Goal: Task Accomplishment & Management: Manage account settings

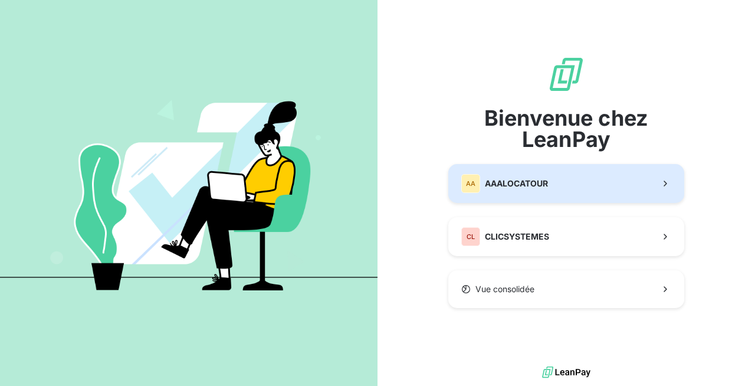
click at [558, 173] on button "AA AAALOCATOUR" at bounding box center [566, 183] width 236 height 39
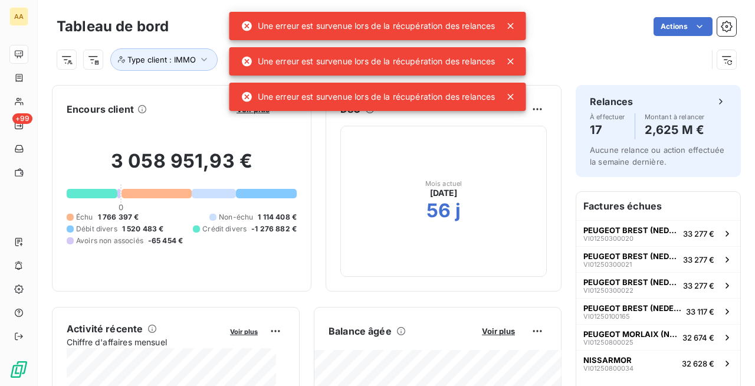
click at [516, 24] on icon at bounding box center [511, 26] width 12 height 12
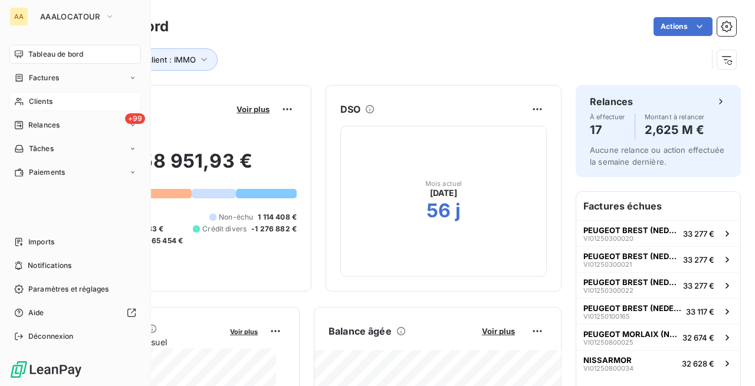
click at [18, 100] on icon at bounding box center [19, 101] width 10 height 9
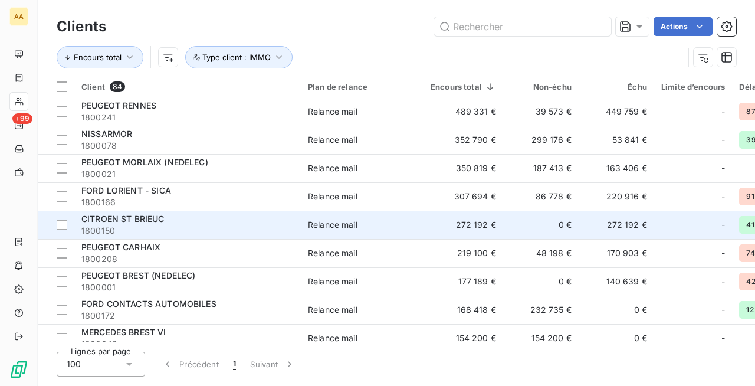
click at [222, 218] on div "CITROEN ST BRIEUC" at bounding box center [187, 219] width 212 height 12
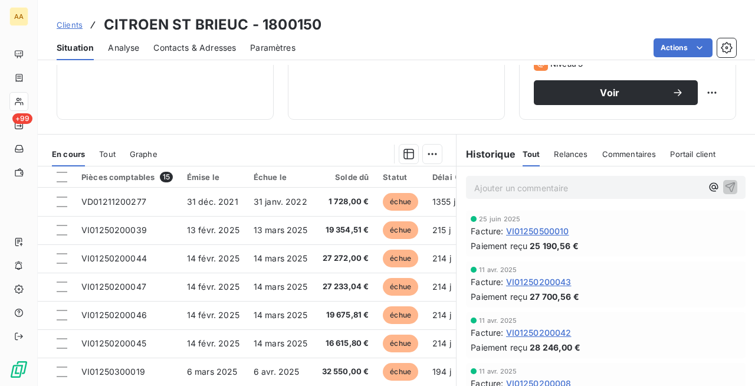
scroll to position [206, 0]
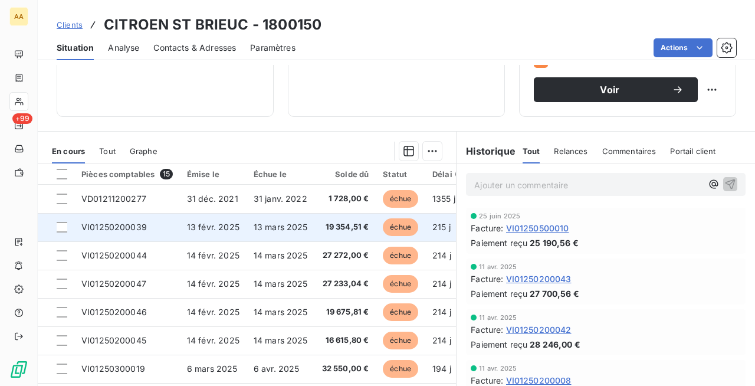
click at [310, 229] on td "13 mars 2025" at bounding box center [281, 227] width 68 height 28
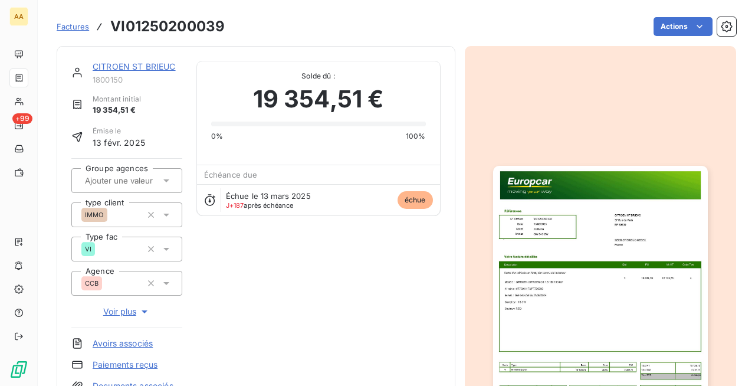
click at [529, 260] on img "button" at bounding box center [600, 317] width 215 height 303
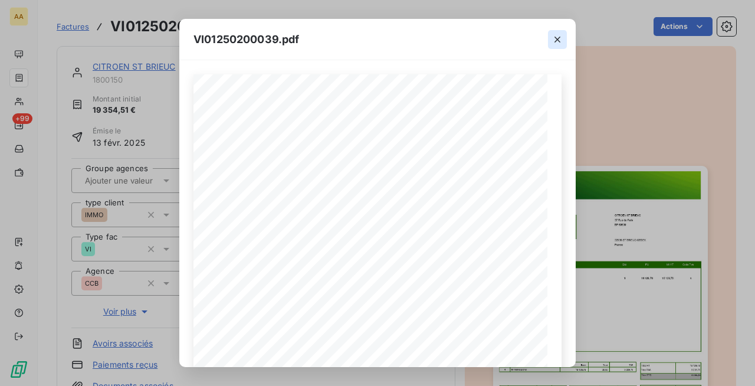
click at [559, 37] on icon "button" at bounding box center [558, 40] width 12 height 12
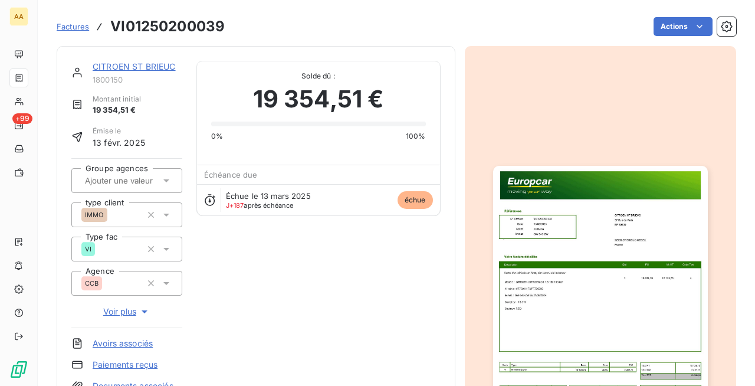
click at [581, 249] on img "button" at bounding box center [600, 317] width 215 height 303
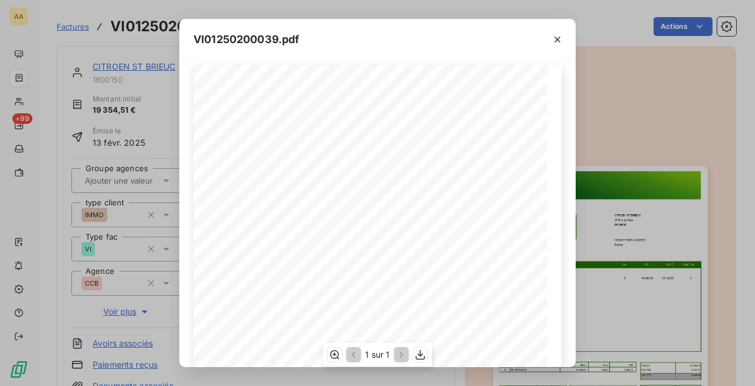
scroll to position [19, 0]
click at [554, 42] on icon "button" at bounding box center [558, 40] width 12 height 12
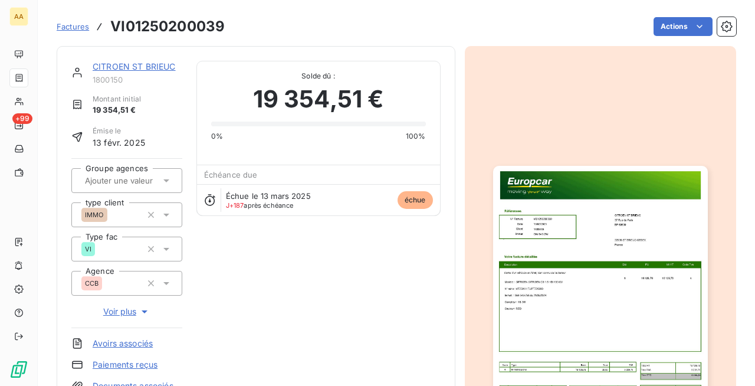
click at [307, 266] on div "CITROEN ST BRIEUC 1800150 Montant initial 19 354,51 € Émise le 13 févr. 2025 Gr…" at bounding box center [255, 226] width 369 height 331
click at [76, 26] on span "Factures" at bounding box center [73, 26] width 32 height 9
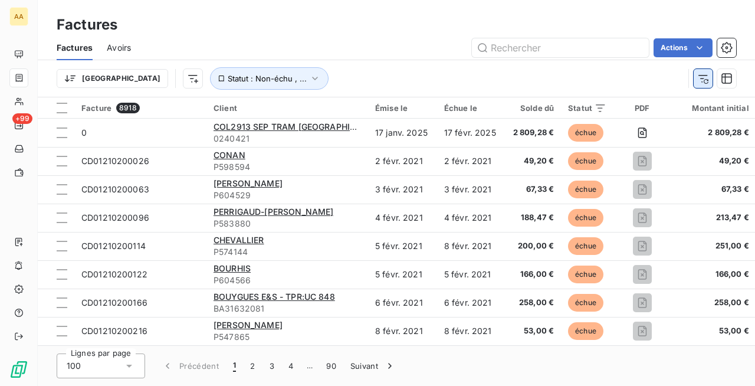
click at [694, 78] on button "button" at bounding box center [703, 78] width 19 height 19
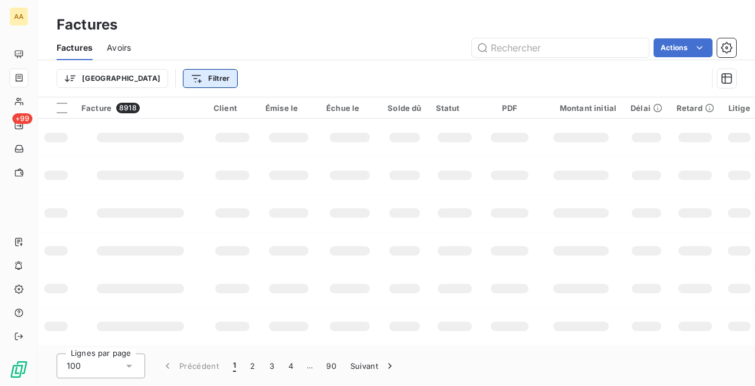
click at [140, 77] on html "AA +99 Factures Factures Avoirs Actions Trier Filtrer Facture 8918 Client Émise…" at bounding box center [377, 193] width 755 height 386
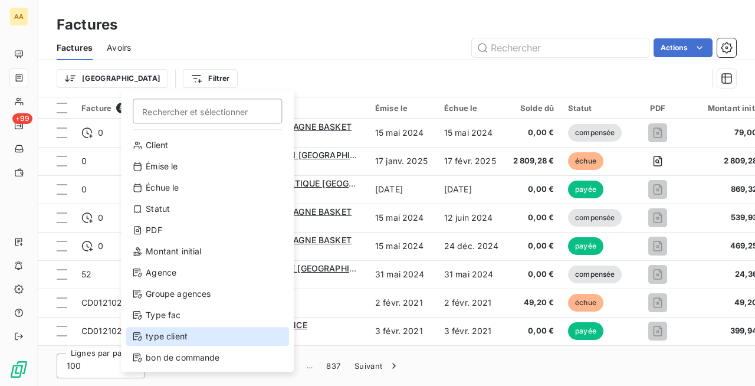
click at [166, 334] on div "type client" at bounding box center [207, 336] width 163 height 19
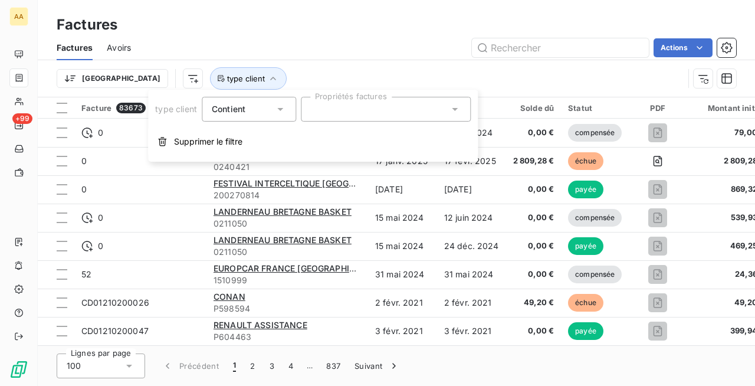
click at [389, 97] on div at bounding box center [386, 109] width 170 height 25
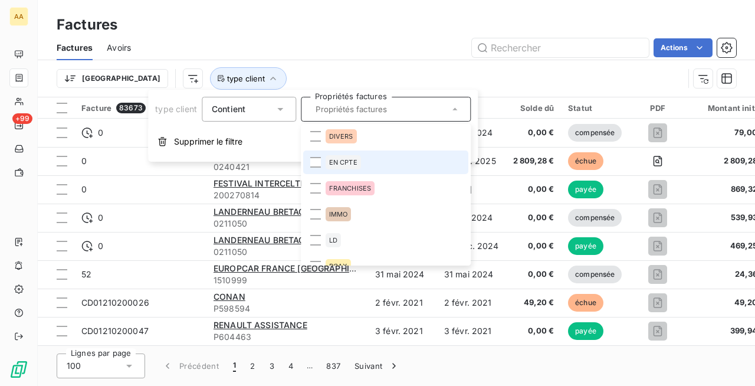
scroll to position [29, 0]
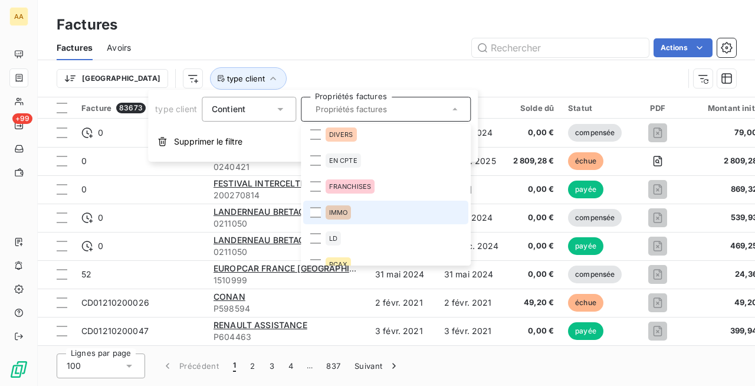
click at [332, 211] on span "IMMO" at bounding box center [338, 212] width 19 height 7
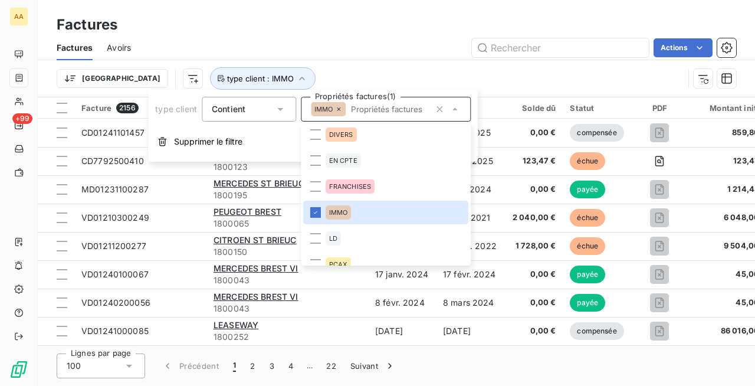
click at [382, 35] on div "Factures Avoirs Actions" at bounding box center [396, 47] width 717 height 25
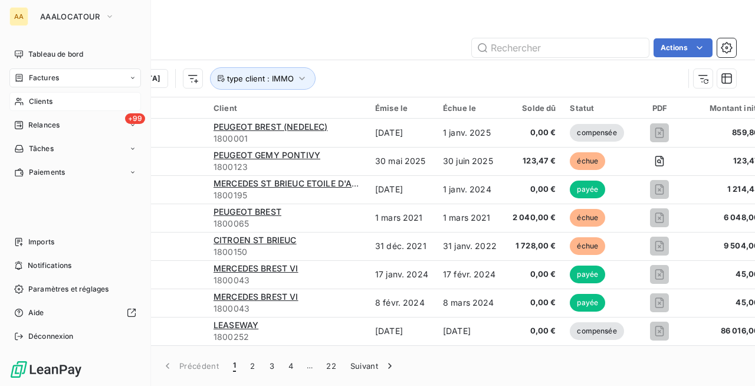
click at [39, 108] on div "Clients" at bounding box center [75, 101] width 132 height 19
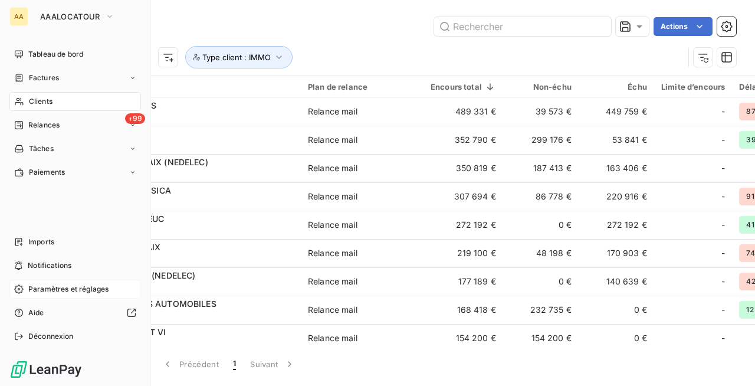
click at [64, 291] on span "Paramètres et réglages" at bounding box center [68, 289] width 80 height 11
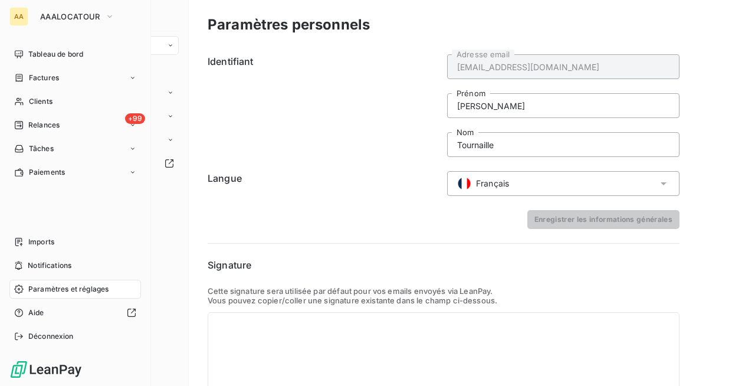
click at [99, 287] on span "Paramètres et réglages" at bounding box center [68, 289] width 80 height 11
click at [55, 105] on div "Clients" at bounding box center [75, 101] width 132 height 19
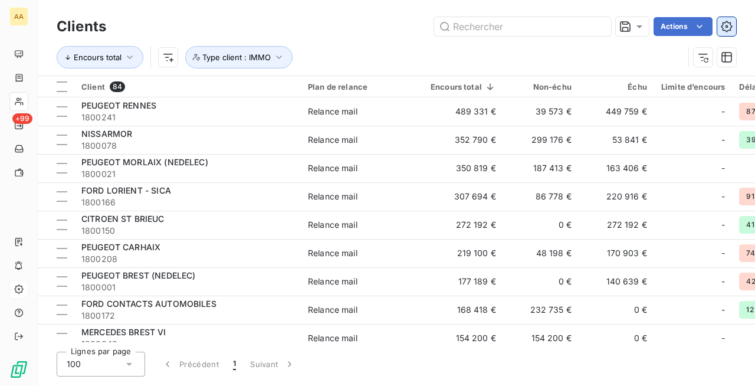
click at [730, 28] on icon "button" at bounding box center [726, 26] width 11 height 11
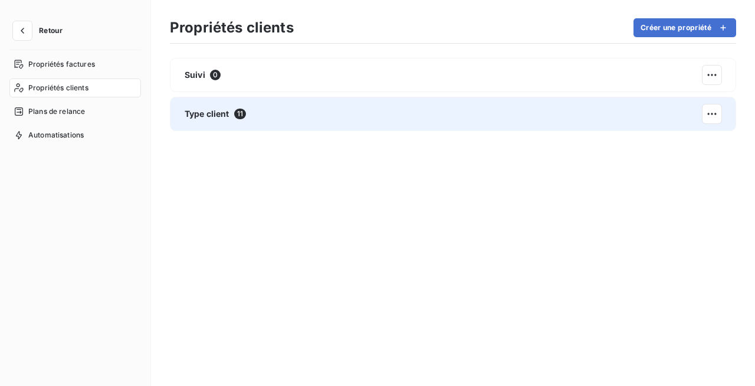
click at [274, 111] on div "Type client 11" at bounding box center [453, 114] width 566 height 34
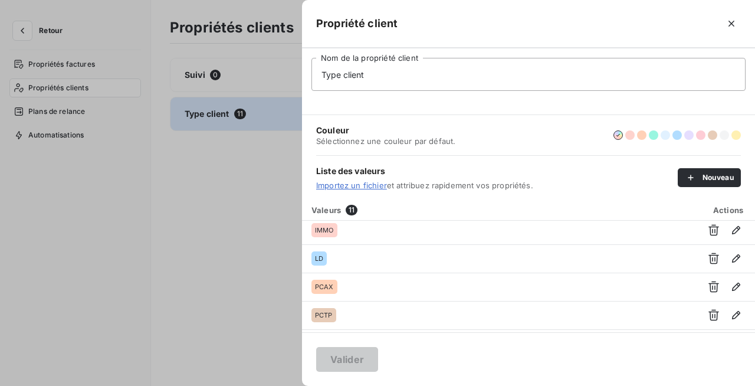
scroll to position [199, 0]
click at [71, 111] on div at bounding box center [377, 193] width 755 height 386
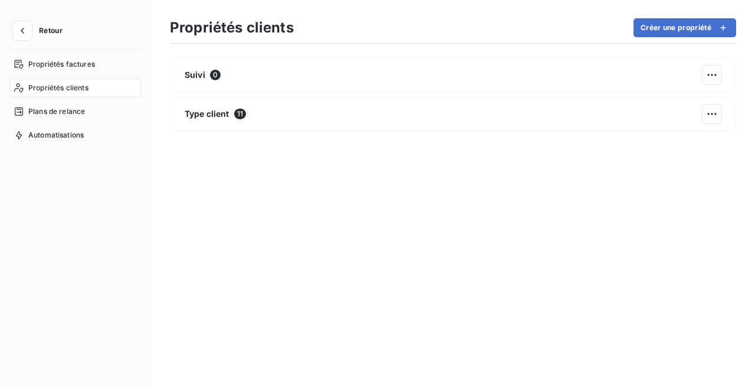
click at [71, 111] on span "Plans de relance" at bounding box center [56, 111] width 57 height 11
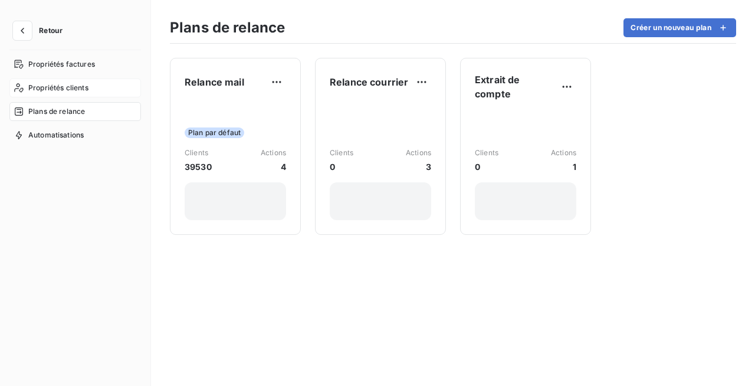
click at [79, 87] on span "Propriétés clients" at bounding box center [58, 88] width 60 height 11
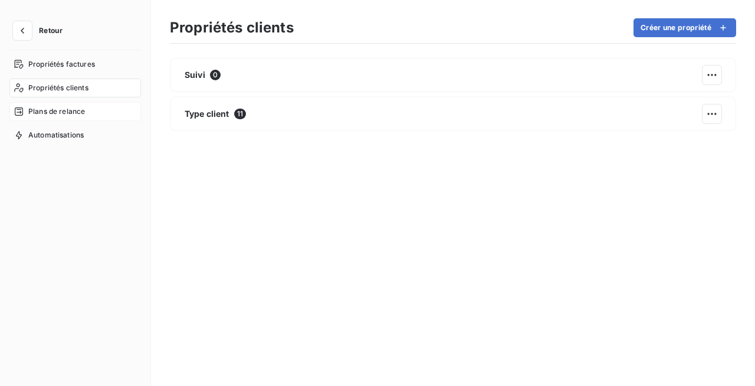
click at [67, 112] on span "Plans de relance" at bounding box center [56, 111] width 57 height 11
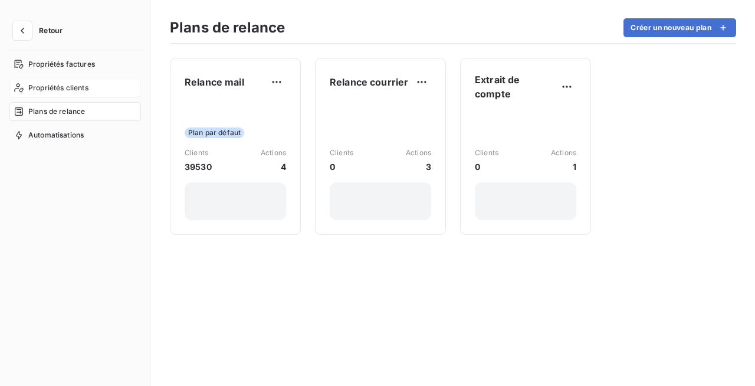
click at [75, 90] on span "Propriétés clients" at bounding box center [58, 88] width 60 height 11
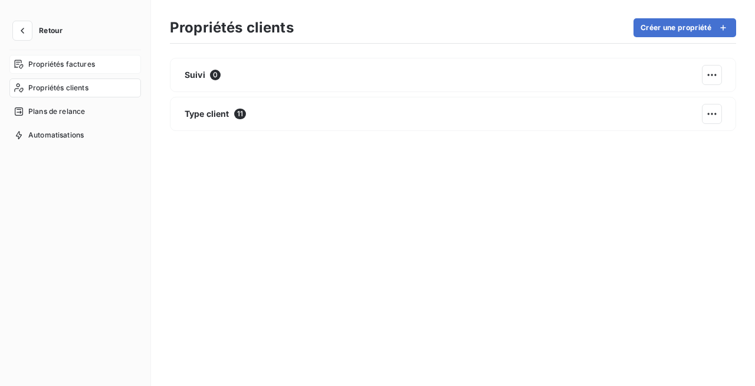
click at [95, 61] on div "Propriétés factures" at bounding box center [75, 64] width 132 height 19
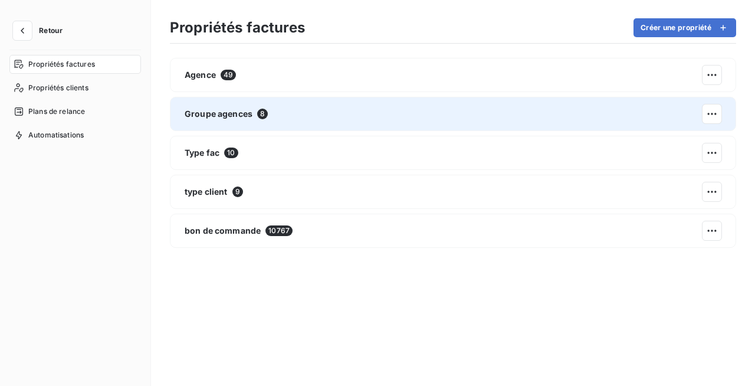
click at [245, 124] on div "Groupe agences 8" at bounding box center [453, 114] width 566 height 34
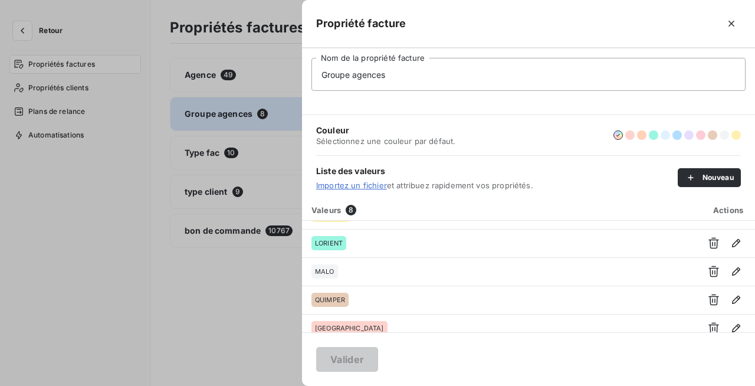
scroll to position [114, 0]
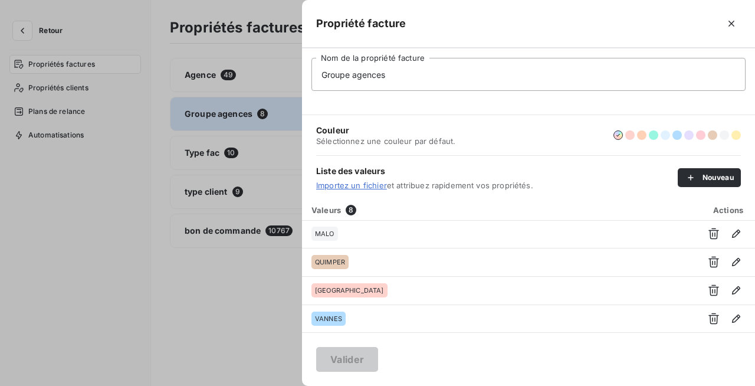
click at [207, 78] on div at bounding box center [377, 193] width 755 height 386
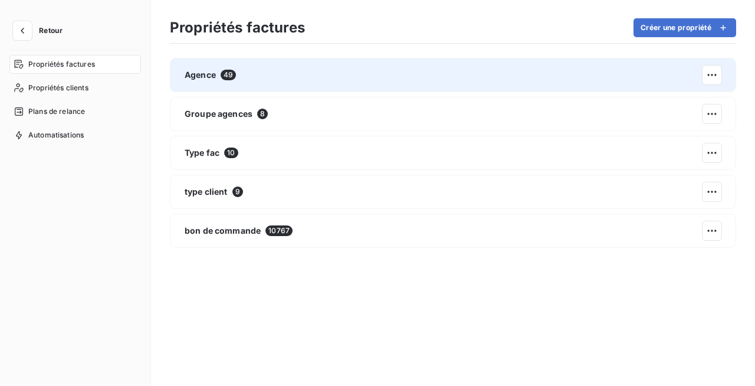
click at [225, 72] on span "49" at bounding box center [228, 75] width 15 height 11
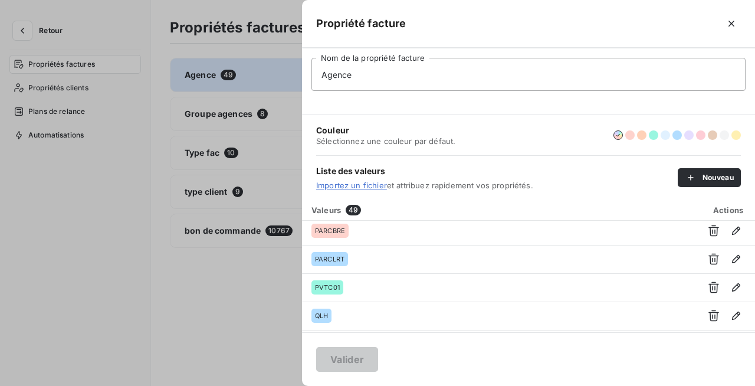
scroll to position [629, 0]
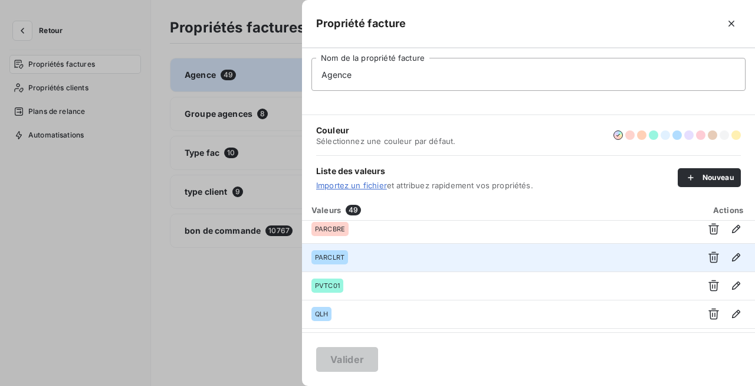
click at [389, 255] on div "PARCLRT" at bounding box center [499, 257] width 374 height 14
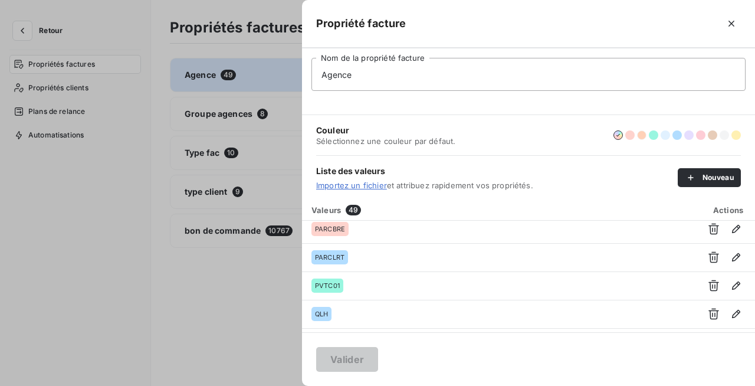
click at [643, 133] on button "button" at bounding box center [641, 134] width 9 height 9
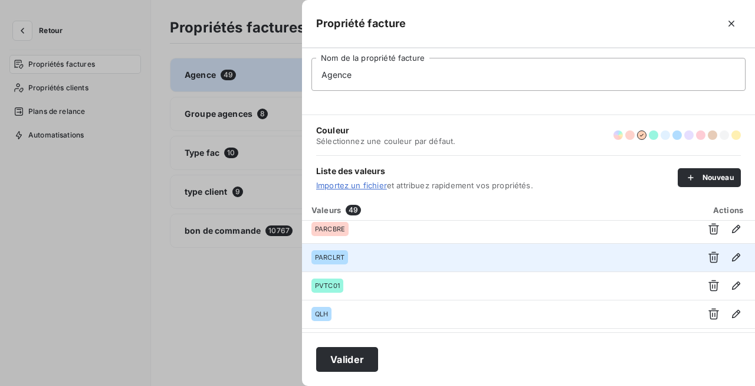
click at [405, 253] on div "PARCLRT" at bounding box center [499, 257] width 374 height 14
click at [479, 258] on div "PARCLRT" at bounding box center [499, 257] width 374 height 14
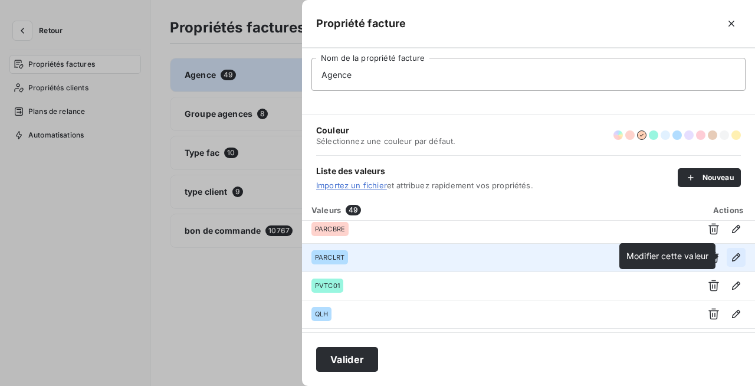
click at [730, 251] on icon "button" at bounding box center [736, 257] width 12 height 12
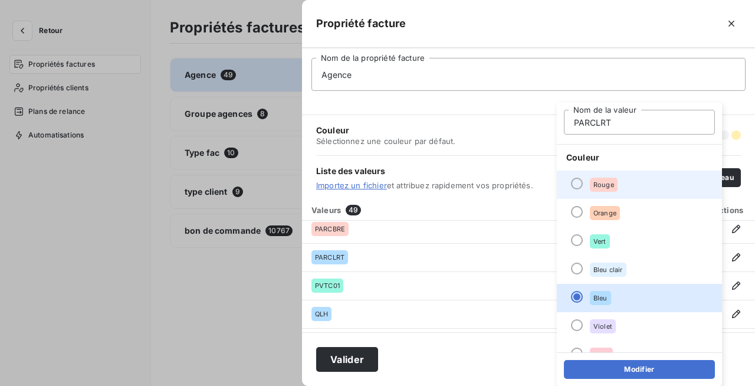
click at [576, 181] on div at bounding box center [577, 184] width 12 height 12
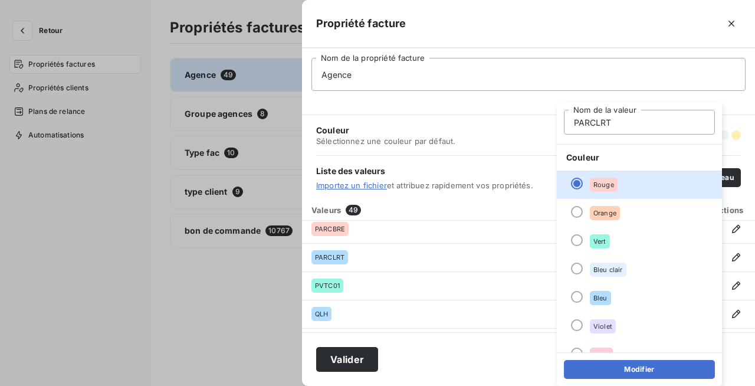
click at [642, 374] on button "Modifier" at bounding box center [639, 369] width 151 height 19
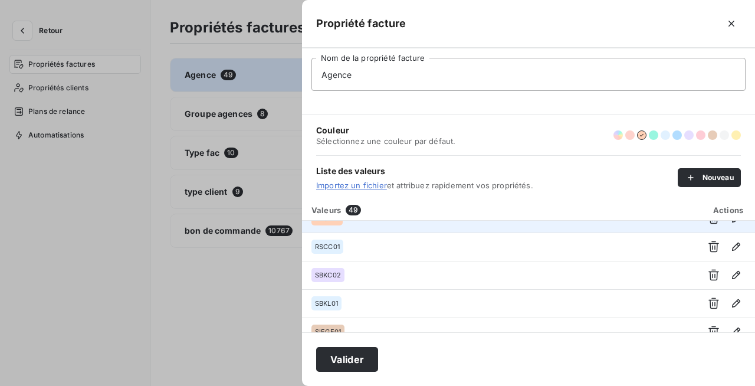
scroll to position [816, 0]
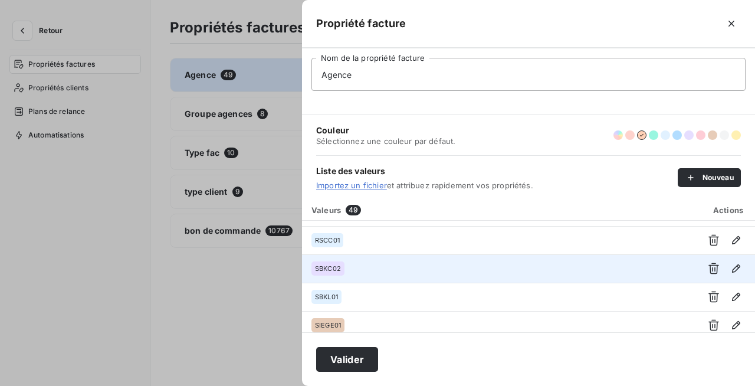
click at [460, 273] on div "SBKC02" at bounding box center [499, 268] width 374 height 14
click at [730, 265] on icon "button" at bounding box center [736, 269] width 12 height 12
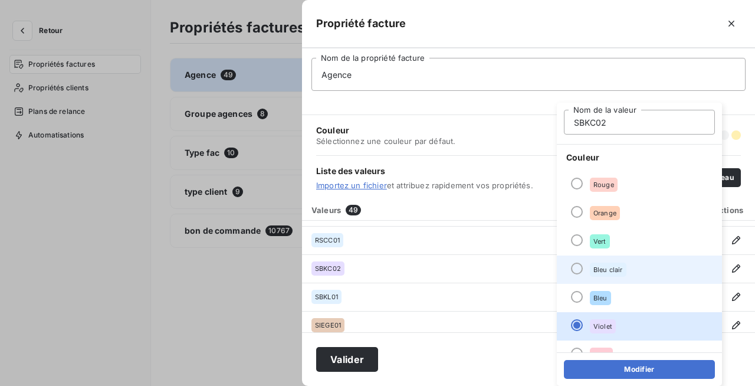
click at [603, 272] on span "Bleu clair" at bounding box center [608, 269] width 29 height 7
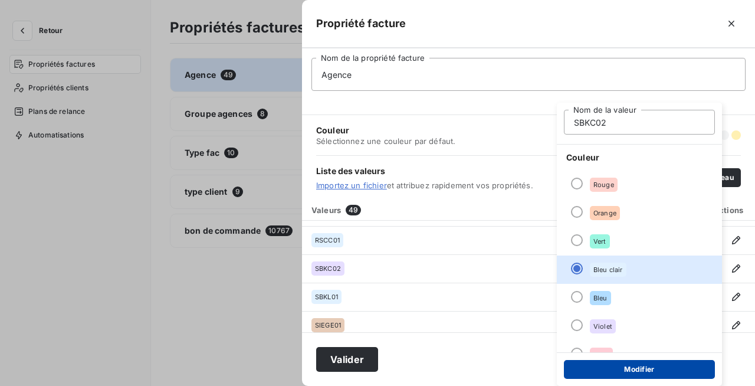
click at [595, 373] on button "Modifier" at bounding box center [639, 369] width 151 height 19
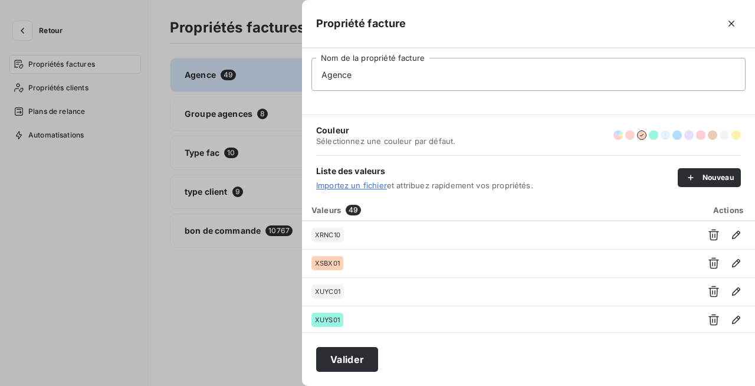
scroll to position [1276, 0]
click at [365, 358] on button "Valider" at bounding box center [347, 359] width 62 height 25
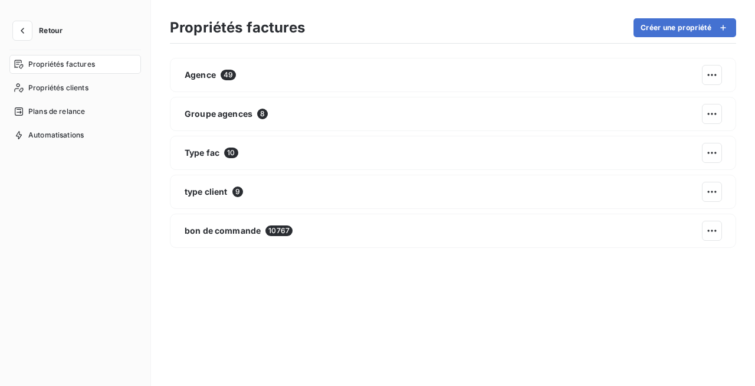
click at [471, 304] on div "Agence 49 Groupe agences 8 Type fac 10 type client 9 bon de commande 10767" at bounding box center [453, 212] width 566 height 309
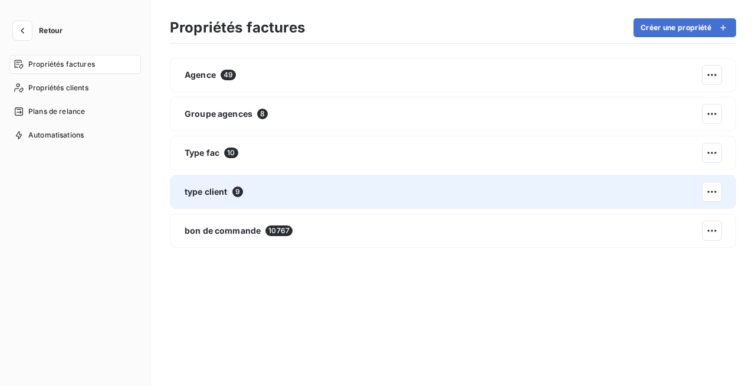
click at [268, 192] on div "type client 9" at bounding box center [453, 192] width 566 height 34
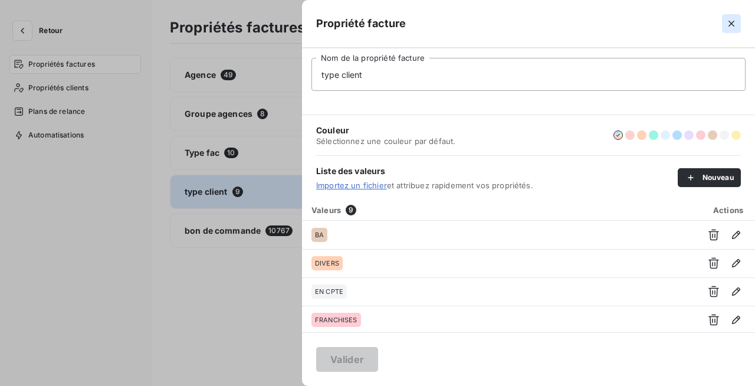
click at [734, 23] on icon "button" at bounding box center [732, 24] width 12 height 12
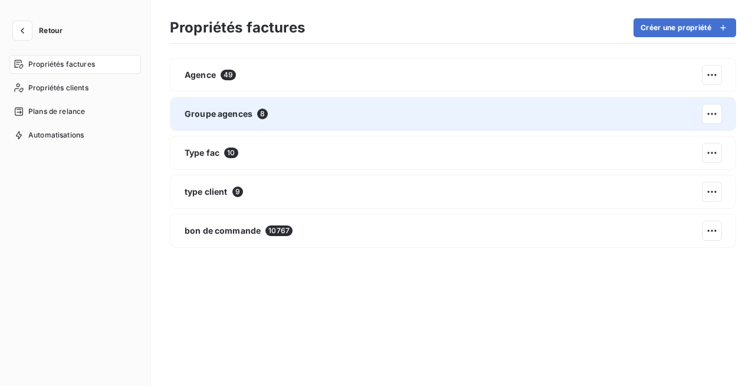
click at [280, 115] on div "Groupe agences 8" at bounding box center [453, 114] width 566 height 34
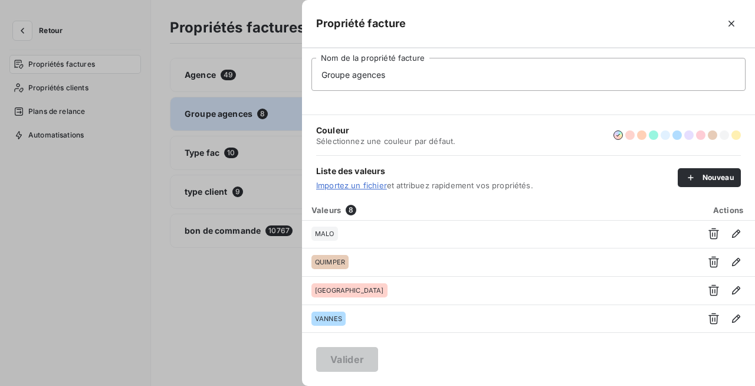
scroll to position [0, 0]
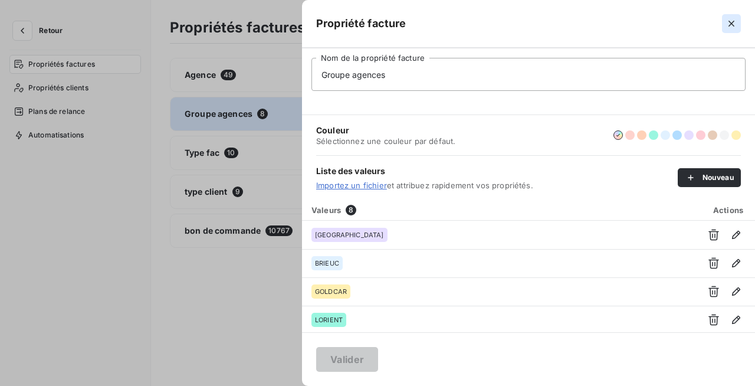
click at [727, 20] on icon "button" at bounding box center [732, 24] width 12 height 12
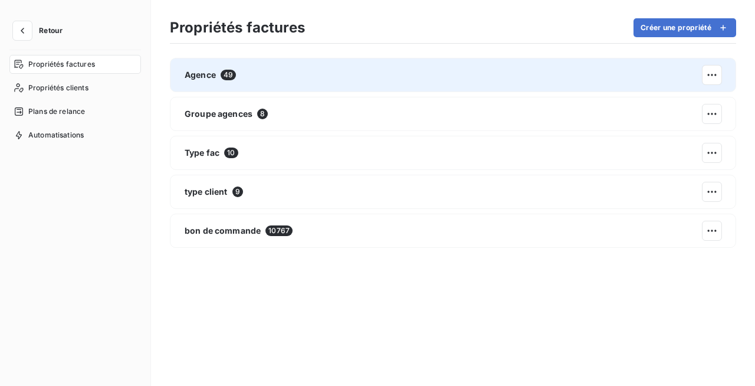
click at [256, 91] on div "Agence 49" at bounding box center [453, 75] width 566 height 34
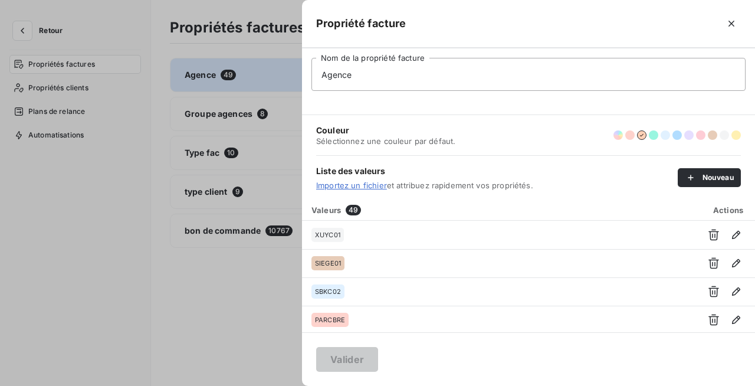
click at [245, 276] on div at bounding box center [377, 193] width 755 height 386
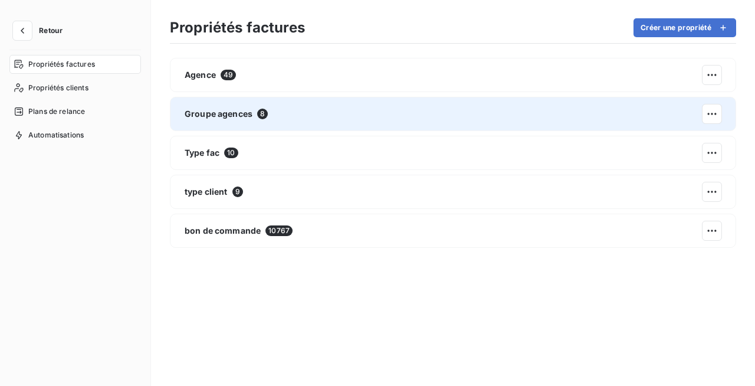
click at [296, 106] on div "Groupe agences 8" at bounding box center [453, 114] width 566 height 34
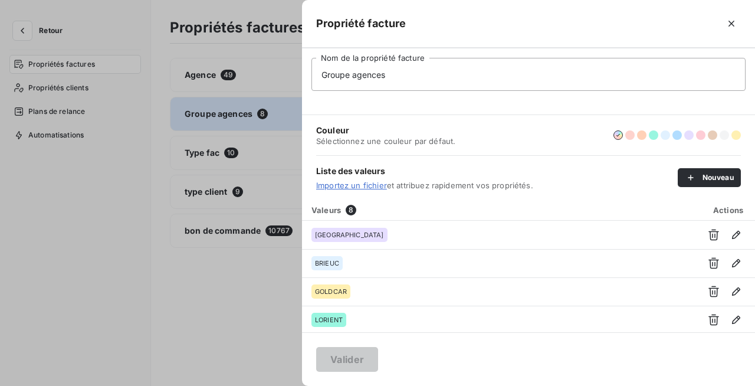
click at [236, 76] on div at bounding box center [377, 193] width 755 height 386
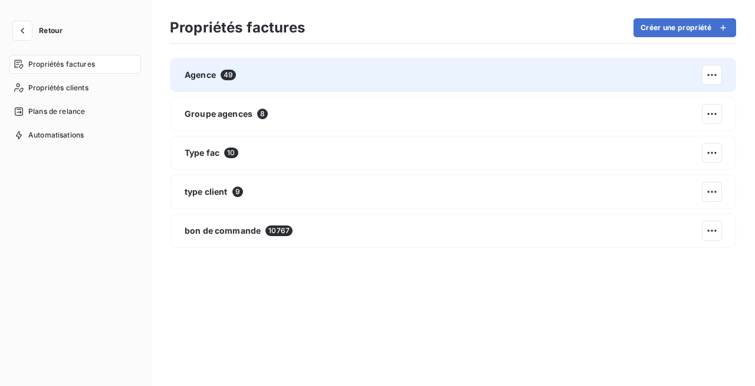
click at [236, 76] on div "Agence 49" at bounding box center [453, 75] width 566 height 34
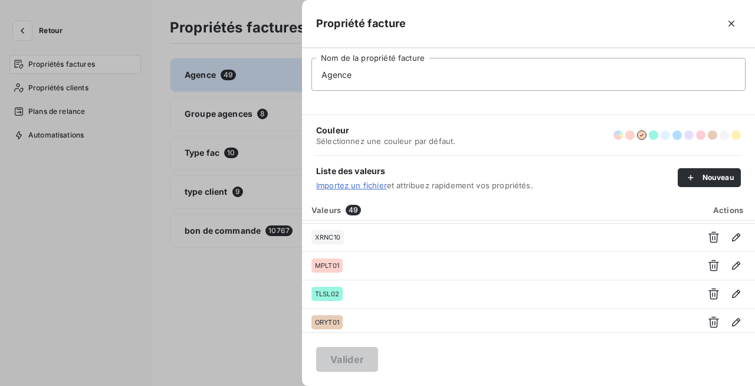
scroll to position [1276, 0]
click at [213, 284] on div at bounding box center [377, 193] width 755 height 386
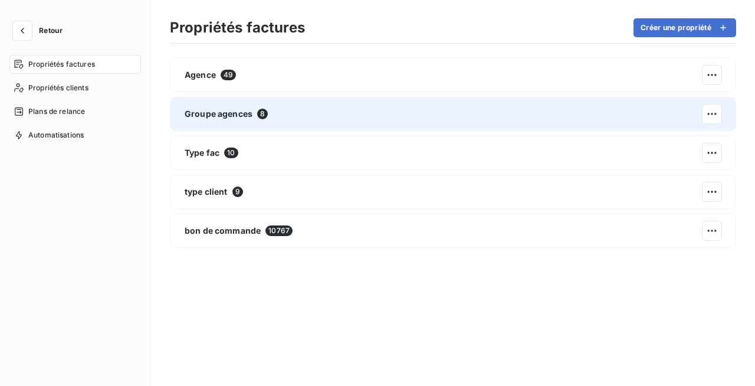
click at [256, 119] on div "Groupe agences 8" at bounding box center [226, 114] width 83 height 12
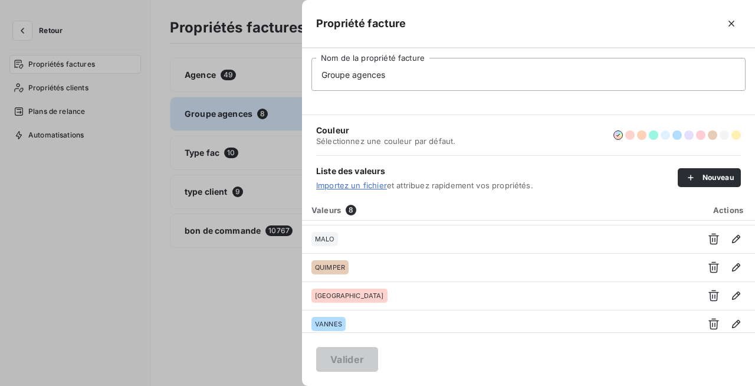
scroll to position [114, 0]
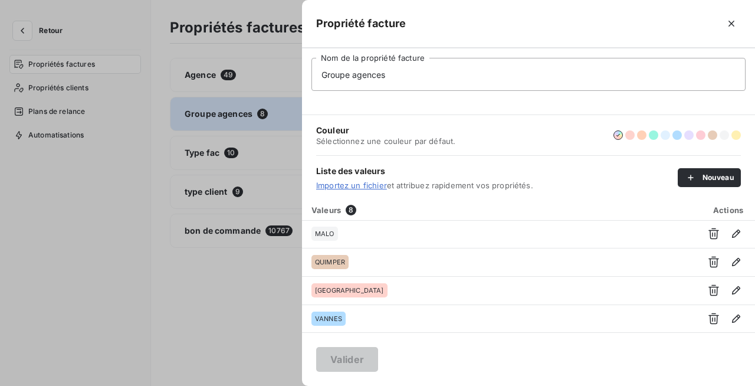
click at [229, 312] on div at bounding box center [377, 193] width 755 height 386
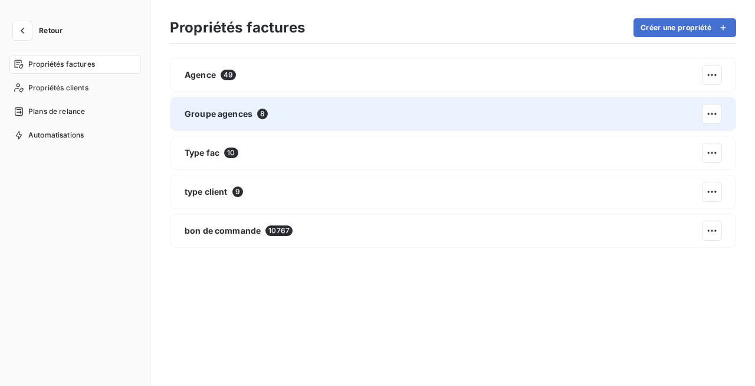
click at [242, 106] on div "Groupe agences 8" at bounding box center [453, 114] width 566 height 34
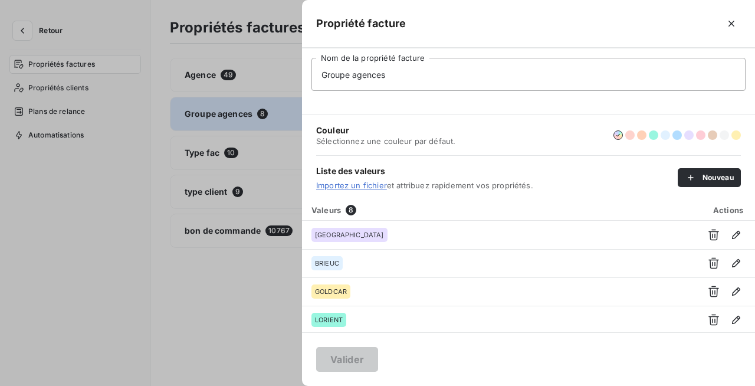
click at [222, 77] on div at bounding box center [377, 193] width 755 height 386
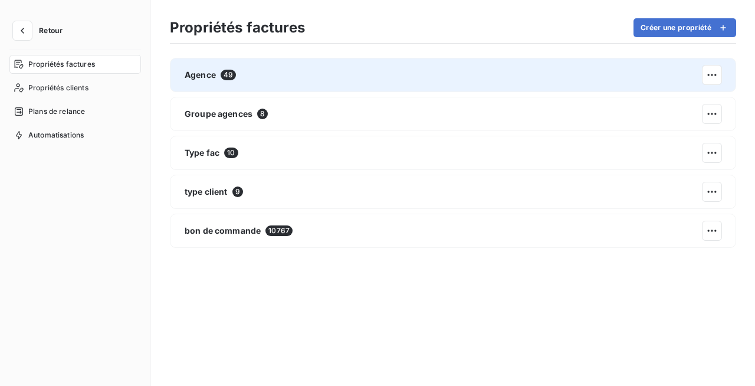
click at [228, 77] on span "49" at bounding box center [228, 75] width 15 height 11
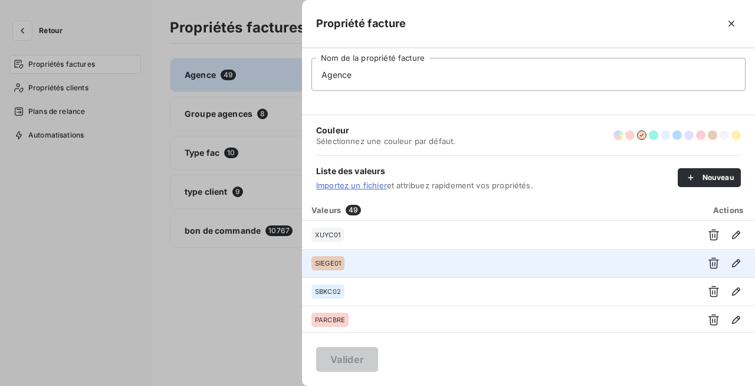
scroll to position [19, 0]
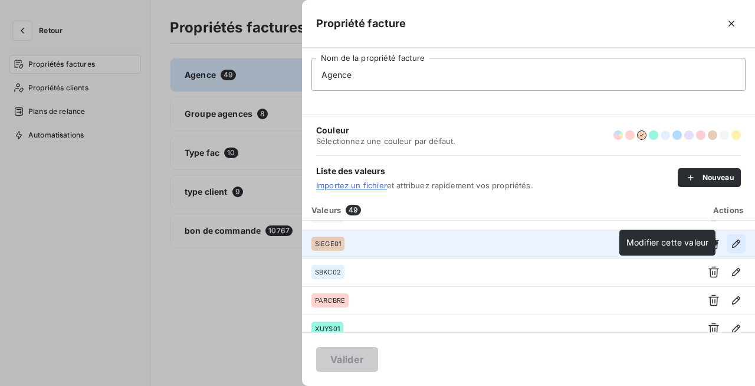
click at [730, 244] on icon "button" at bounding box center [736, 244] width 12 height 12
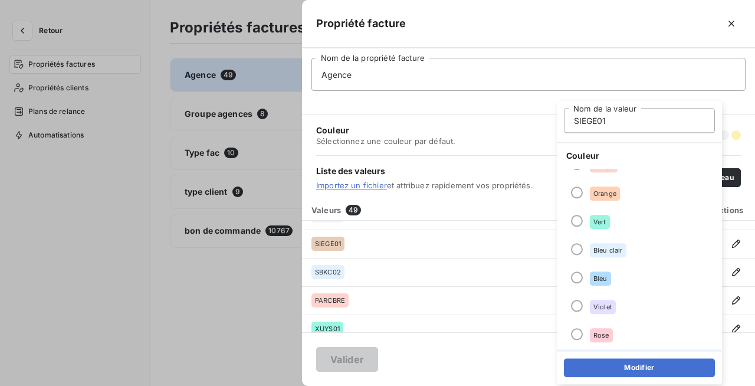
scroll to position [0, 0]
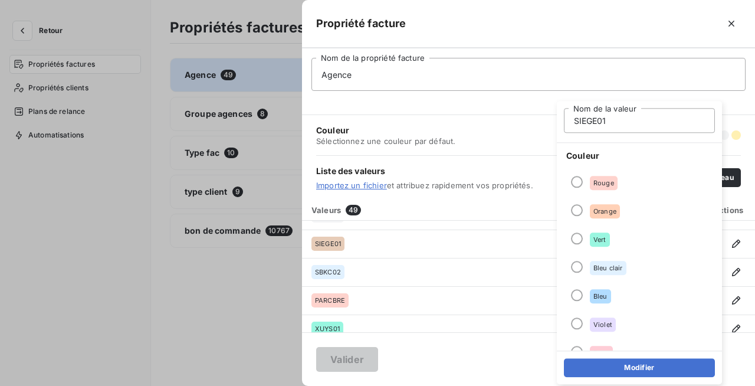
click at [485, 127] on div "Couleur Sélectionnez une couleur par défaut." at bounding box center [528, 135] width 425 height 40
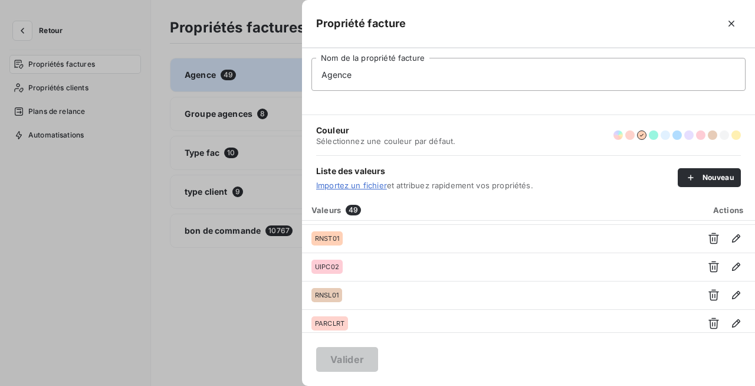
scroll to position [403, 0]
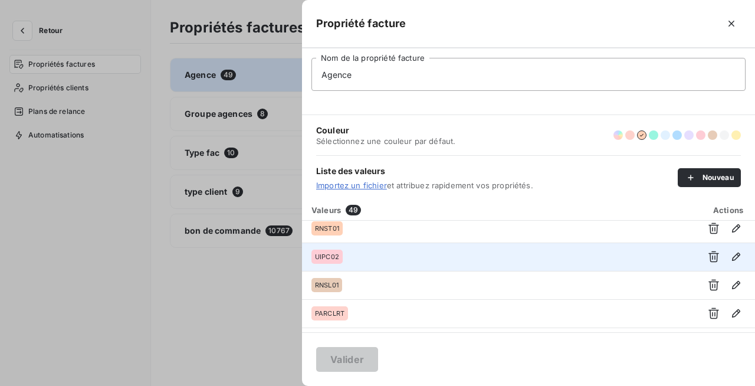
click at [425, 256] on div "UIPC02" at bounding box center [499, 257] width 374 height 14
click at [730, 256] on icon "button" at bounding box center [736, 257] width 12 height 12
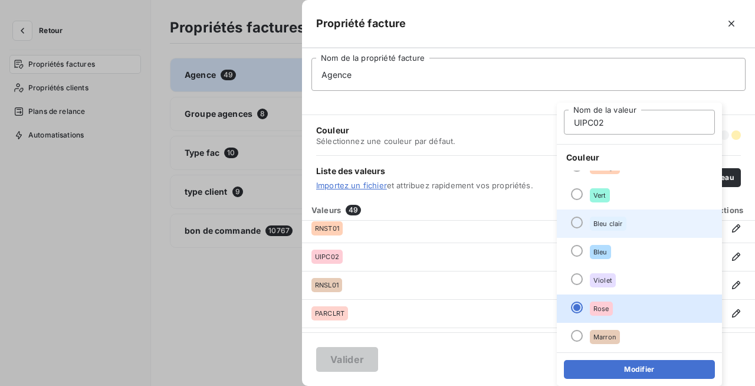
scroll to position [59, 0]
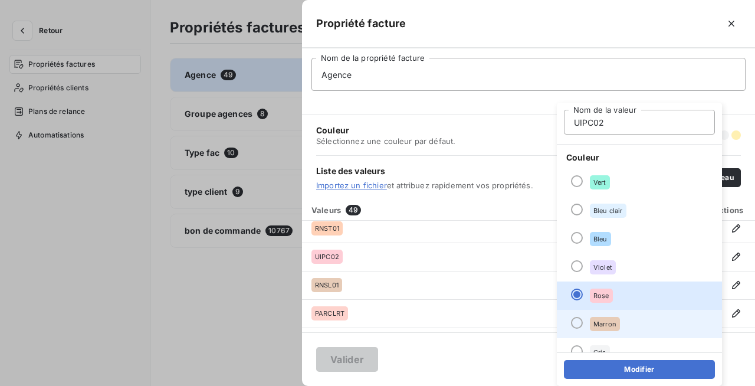
click at [592, 321] on div "Marron" at bounding box center [605, 324] width 30 height 14
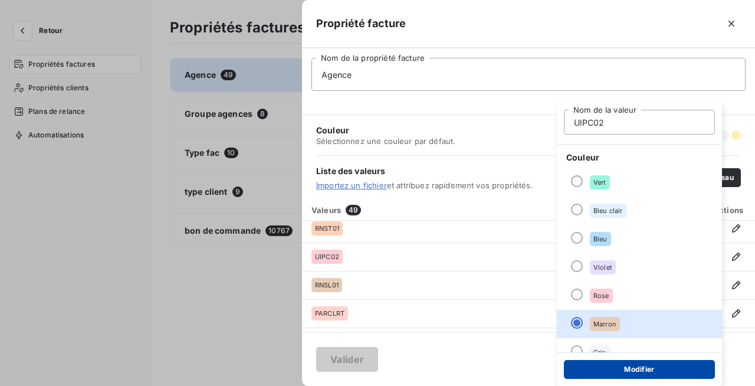
click at [594, 369] on button "Modifier" at bounding box center [639, 369] width 151 height 19
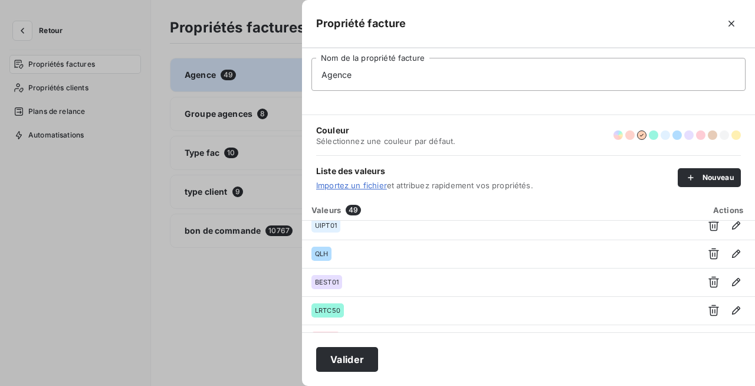
scroll to position [550, 0]
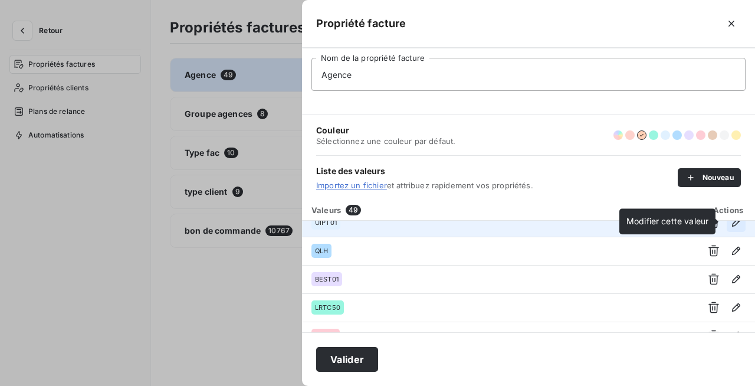
click at [730, 223] on icon "button" at bounding box center [736, 223] width 12 height 12
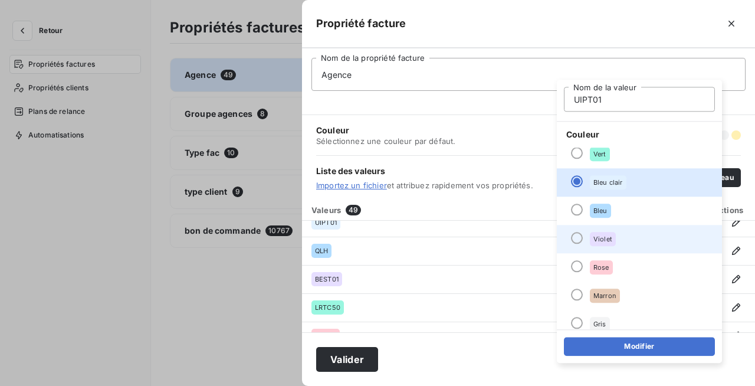
scroll to position [101, 0]
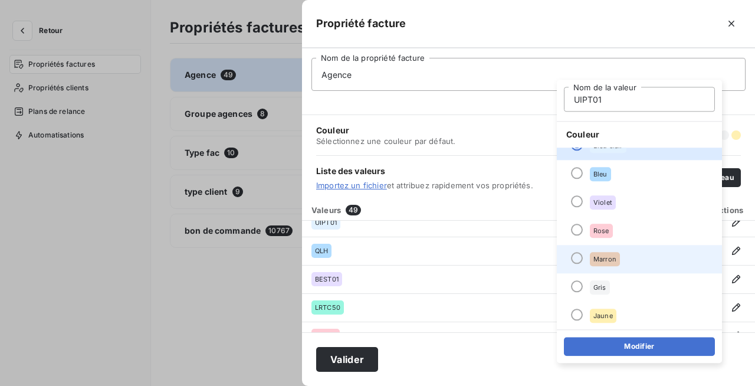
click at [599, 260] on span "Marron" at bounding box center [605, 258] width 23 height 7
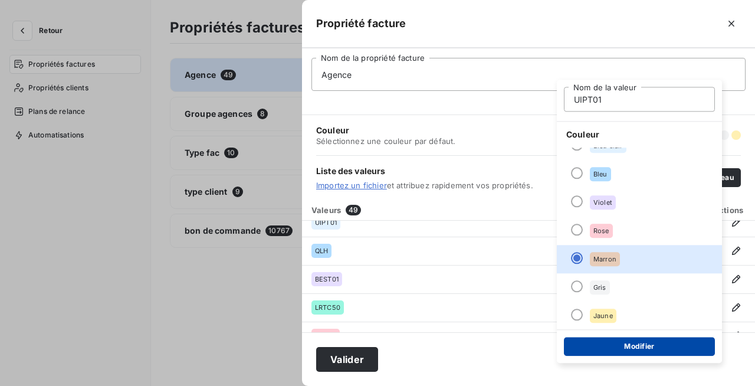
click at [632, 348] on button "Modifier" at bounding box center [639, 346] width 151 height 19
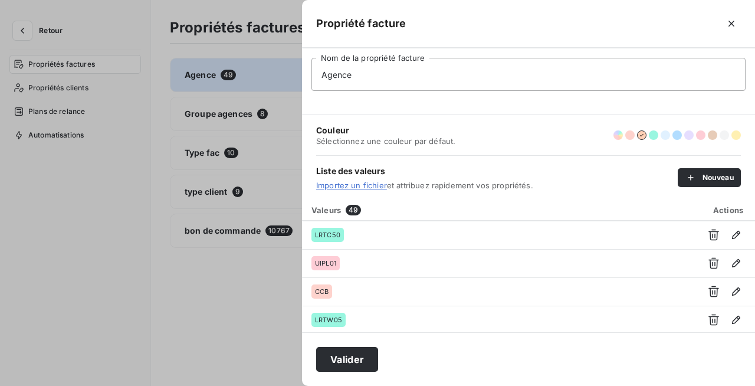
scroll to position [629, 0]
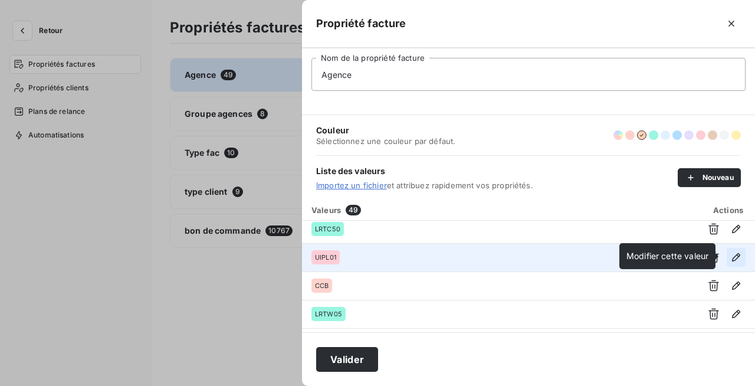
click at [730, 251] on icon "button" at bounding box center [736, 257] width 12 height 12
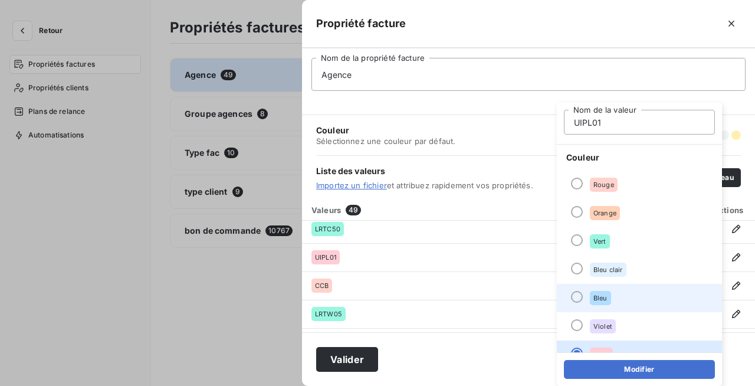
scroll to position [88, 0]
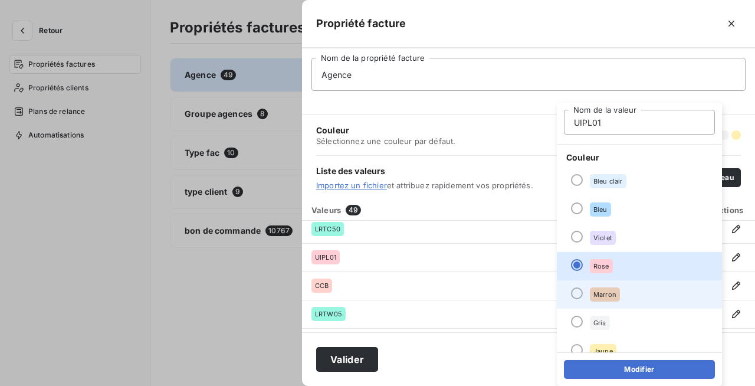
click at [605, 289] on div "Marron" at bounding box center [605, 294] width 30 height 14
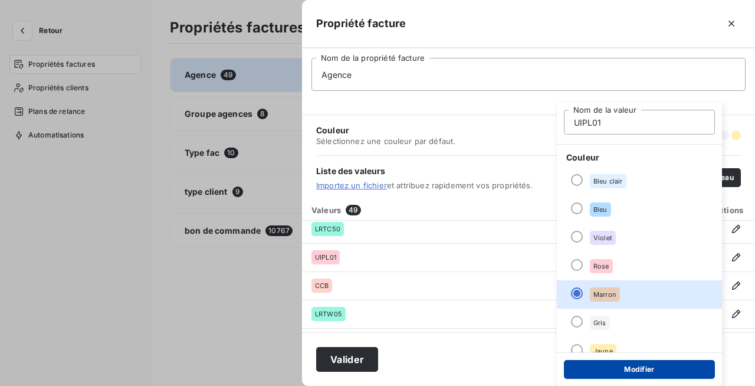
click at [611, 363] on button "Modifier" at bounding box center [639, 369] width 151 height 19
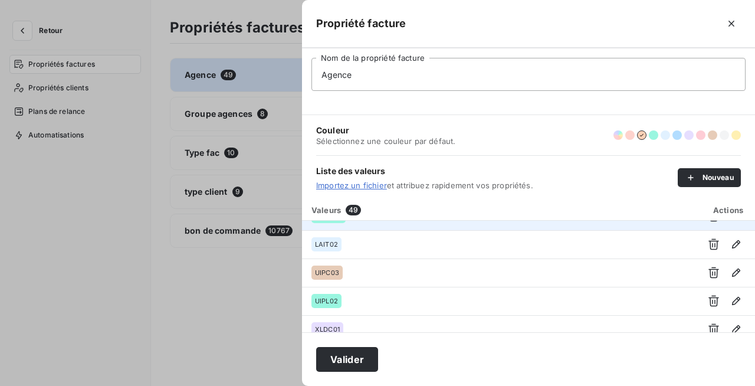
scroll to position [727, 0]
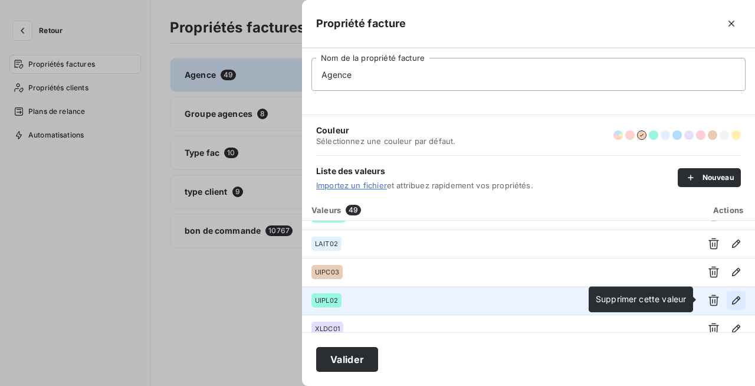
click at [730, 296] on icon "button" at bounding box center [736, 300] width 12 height 12
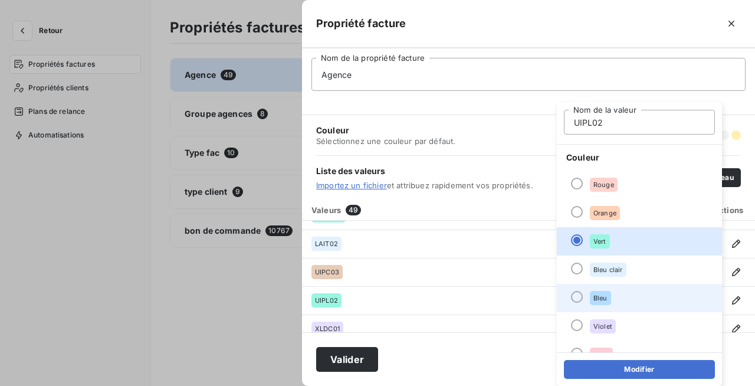
scroll to position [101, 0]
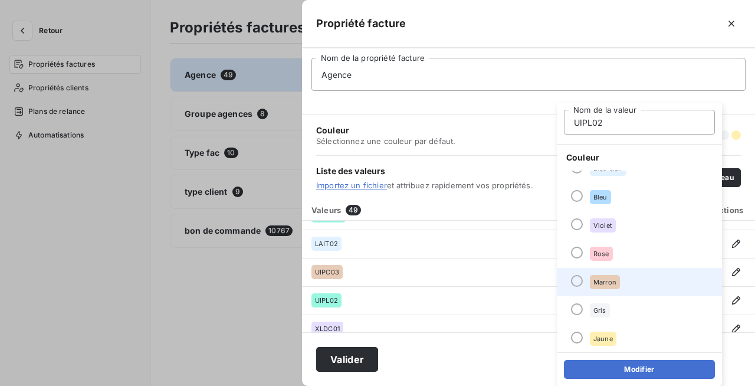
click at [599, 287] on div "Marron" at bounding box center [605, 282] width 30 height 14
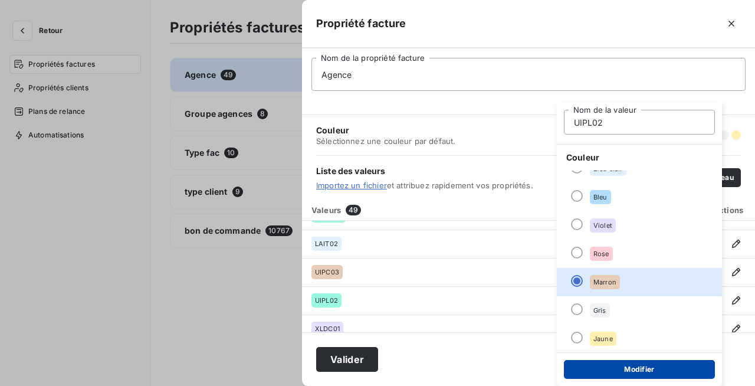
click at [615, 360] on button "Modifier" at bounding box center [639, 369] width 151 height 19
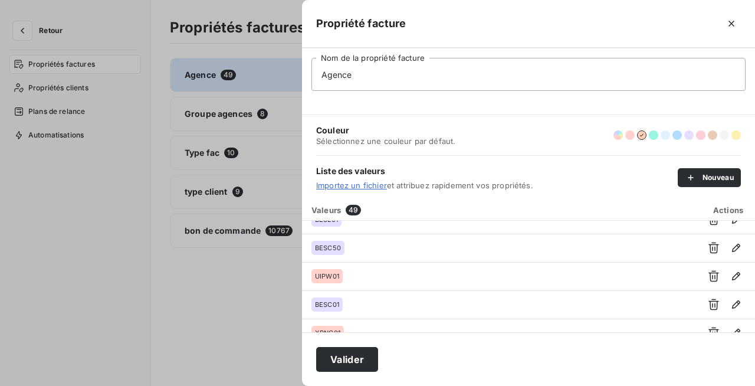
scroll to position [894, 0]
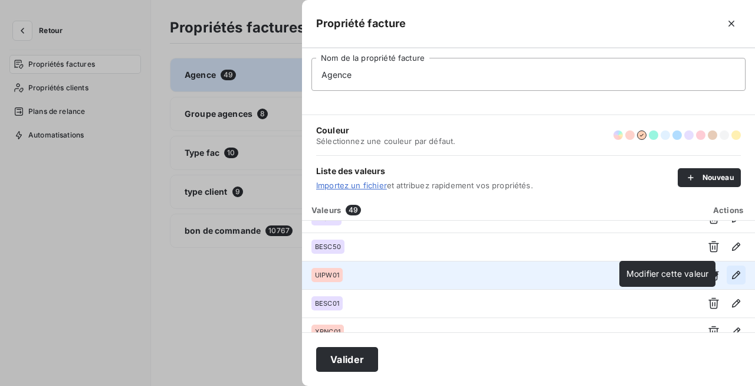
click at [732, 273] on icon "button" at bounding box center [736, 275] width 8 height 8
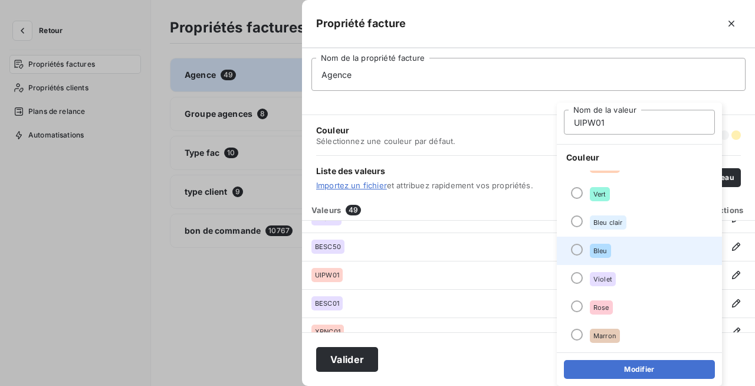
scroll to position [101, 0]
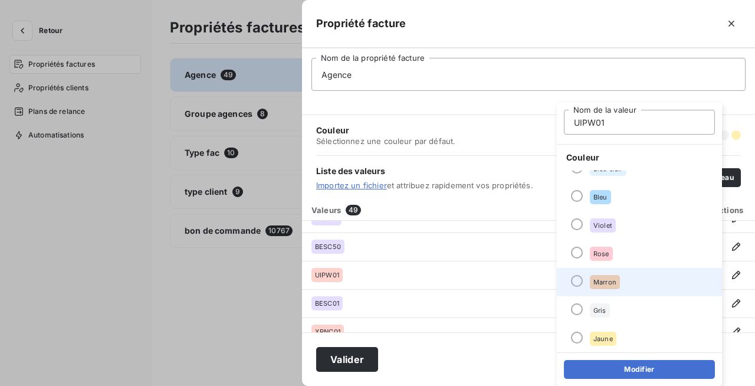
click at [594, 284] on span "Marron" at bounding box center [605, 281] width 23 height 7
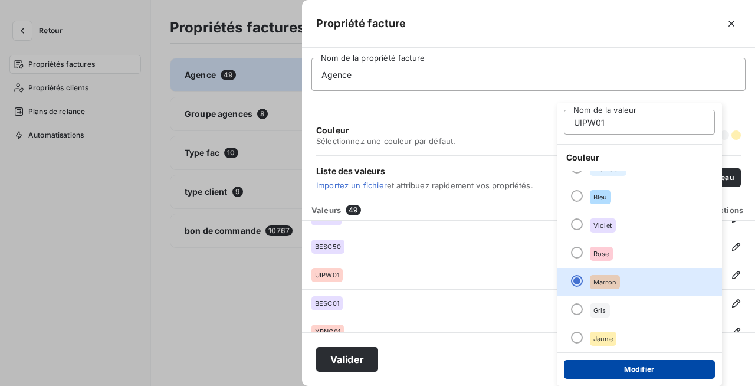
click at [618, 371] on button "Modifier" at bounding box center [639, 369] width 151 height 19
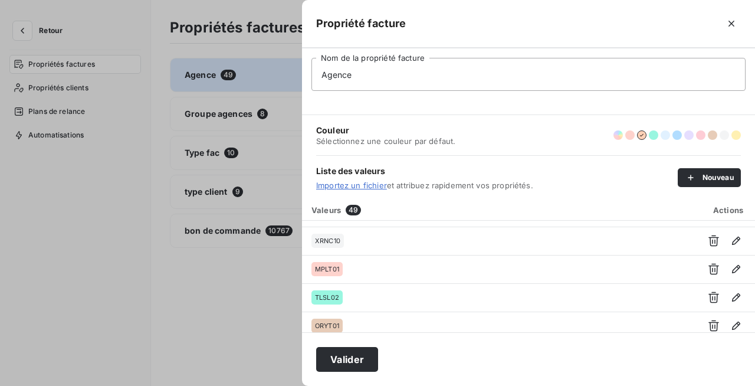
scroll to position [1276, 0]
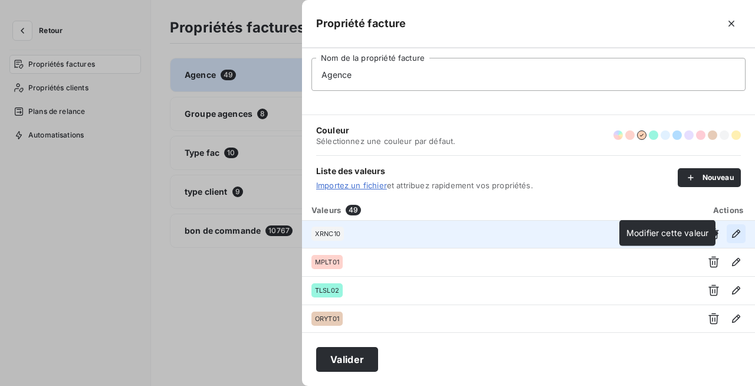
click at [735, 232] on icon "button" at bounding box center [736, 234] width 12 height 12
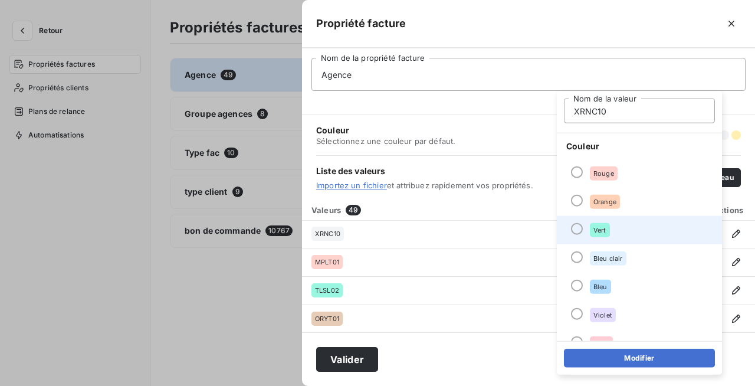
click at [591, 222] on li "Vert" at bounding box center [639, 230] width 165 height 28
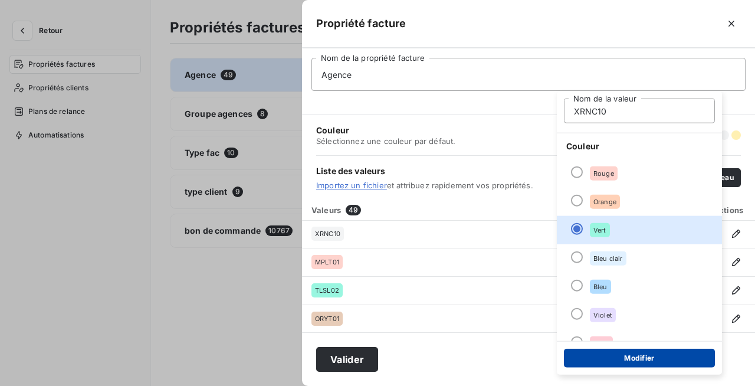
click at [609, 356] on button "Modifier" at bounding box center [639, 358] width 151 height 19
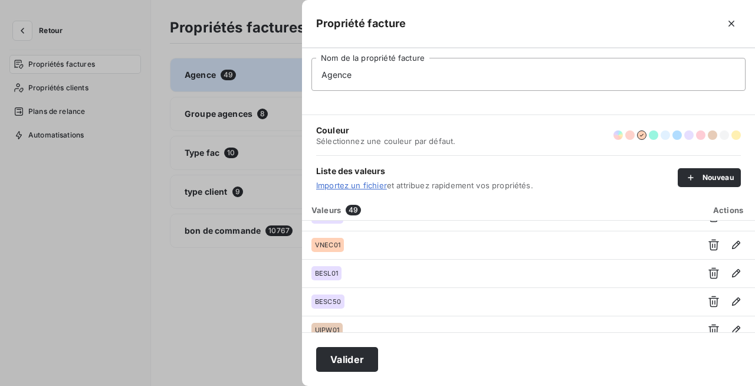
scroll to position [853, 0]
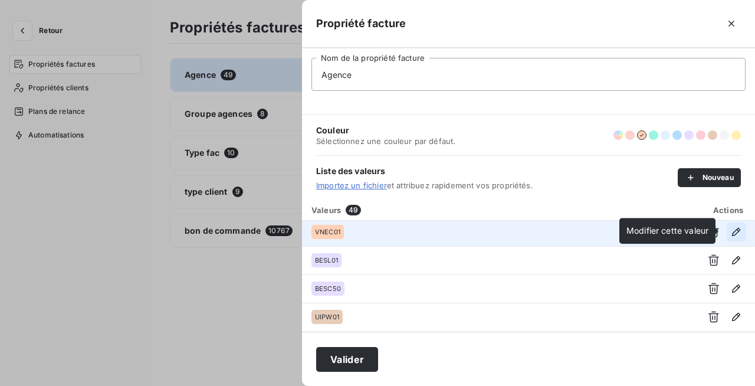
click at [732, 232] on icon "button" at bounding box center [736, 232] width 8 height 8
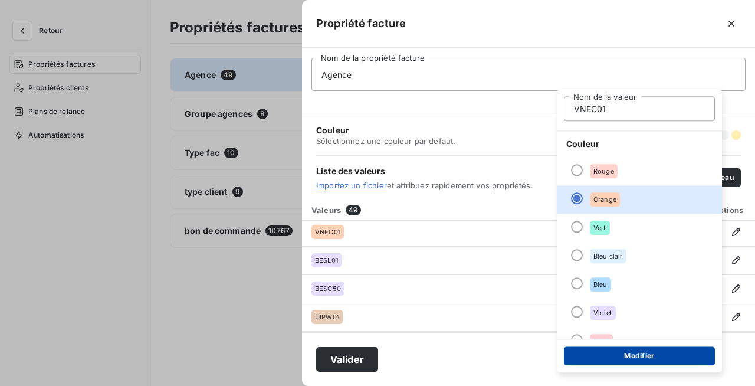
click at [651, 358] on button "Modifier" at bounding box center [639, 355] width 151 height 19
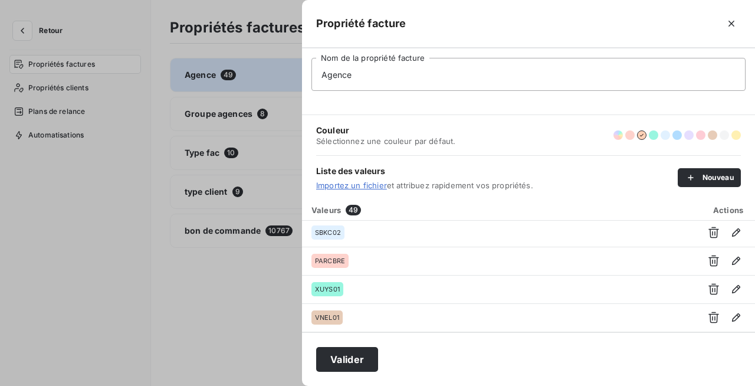
scroll to position [0, 0]
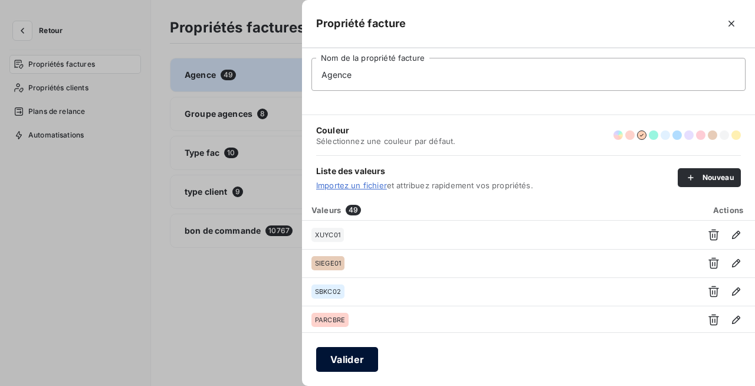
click at [331, 359] on button "Valider" at bounding box center [347, 359] width 62 height 25
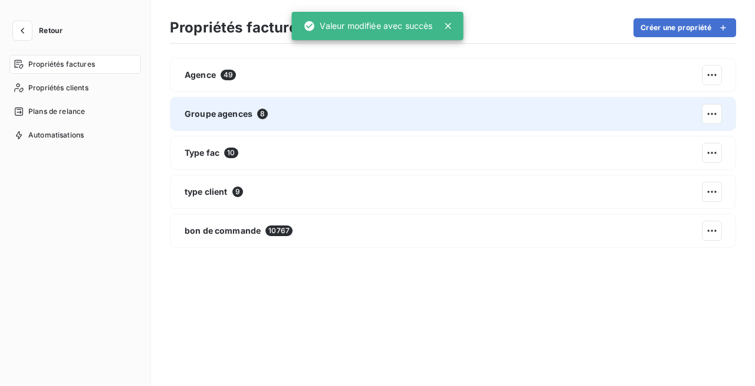
click at [238, 107] on div "Groupe agences 8" at bounding box center [453, 114] width 566 height 34
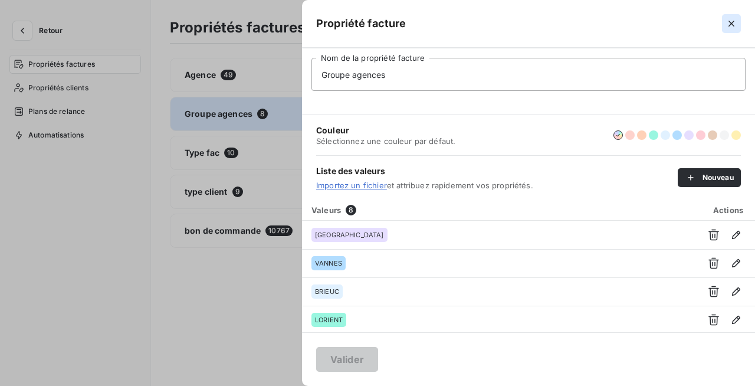
click at [728, 26] on icon "button" at bounding box center [732, 24] width 12 height 12
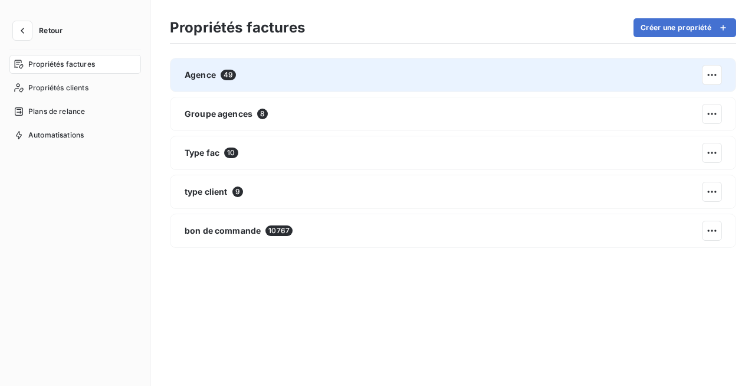
click at [269, 72] on div "Agence 49" at bounding box center [453, 75] width 566 height 34
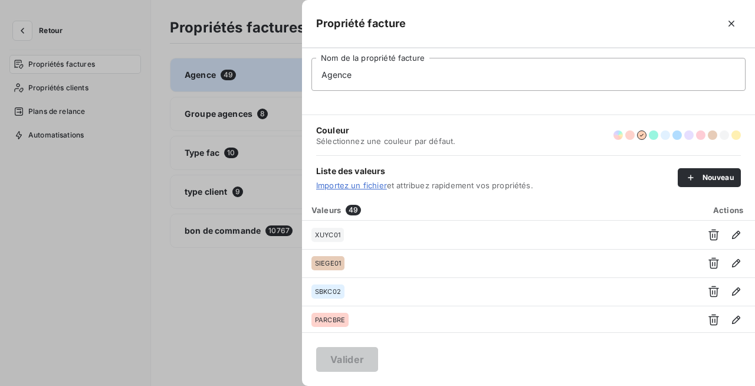
click at [139, 317] on div at bounding box center [377, 193] width 755 height 386
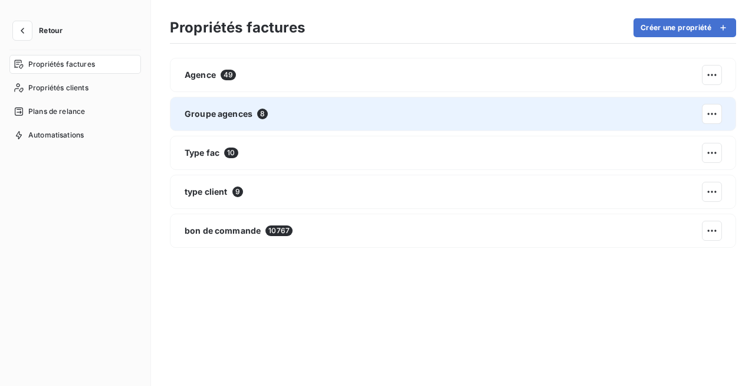
click at [297, 106] on div "Groupe agences 8" at bounding box center [453, 114] width 566 height 34
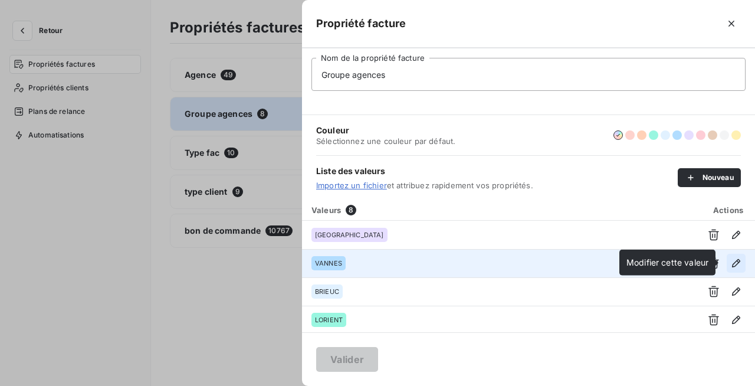
click at [730, 263] on icon "button" at bounding box center [736, 263] width 12 height 12
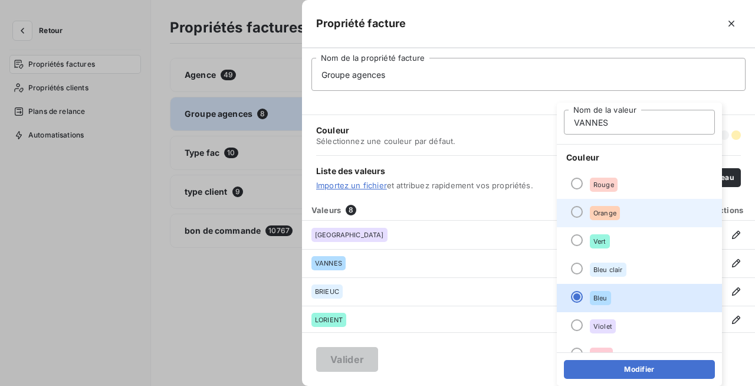
click at [579, 215] on div at bounding box center [577, 212] width 12 height 12
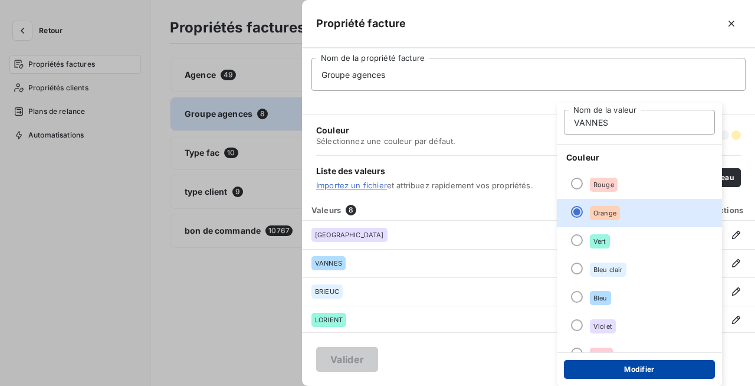
click at [644, 373] on button "Modifier" at bounding box center [639, 369] width 151 height 19
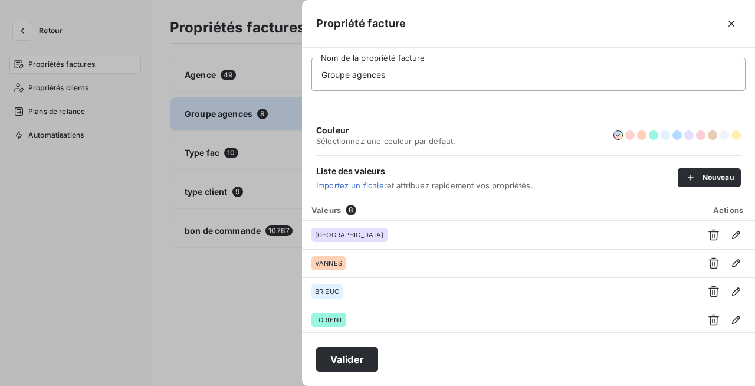
click at [216, 293] on div at bounding box center [377, 193] width 755 height 386
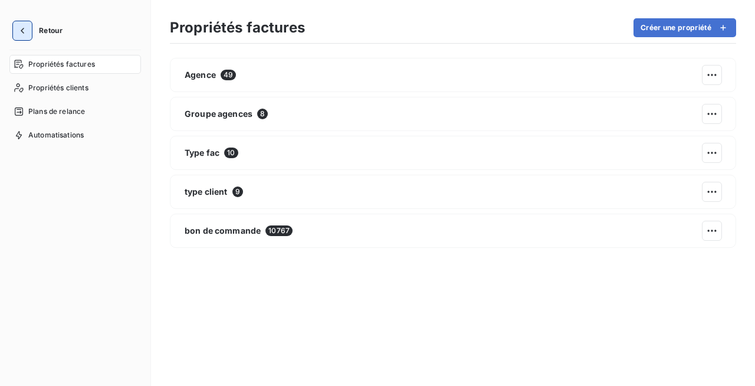
click at [25, 21] on button "button" at bounding box center [22, 30] width 19 height 19
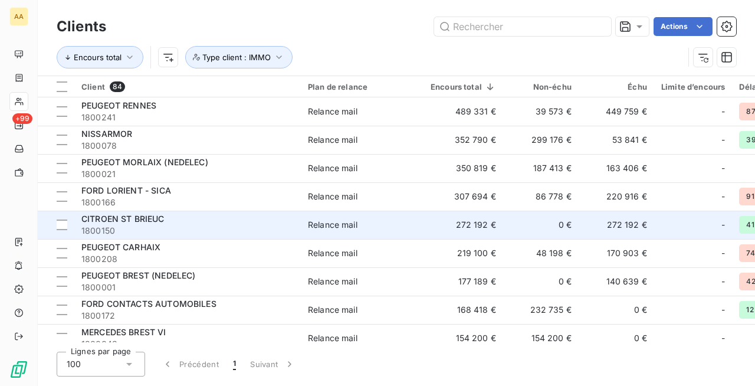
click at [202, 216] on div "CITROEN ST BRIEUC" at bounding box center [187, 219] width 212 height 12
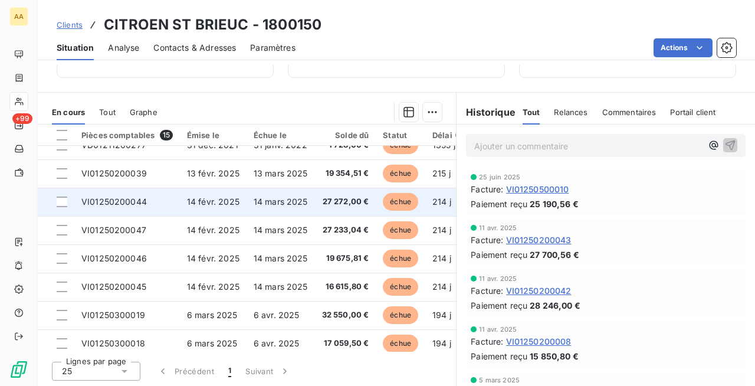
scroll to position [7, 0]
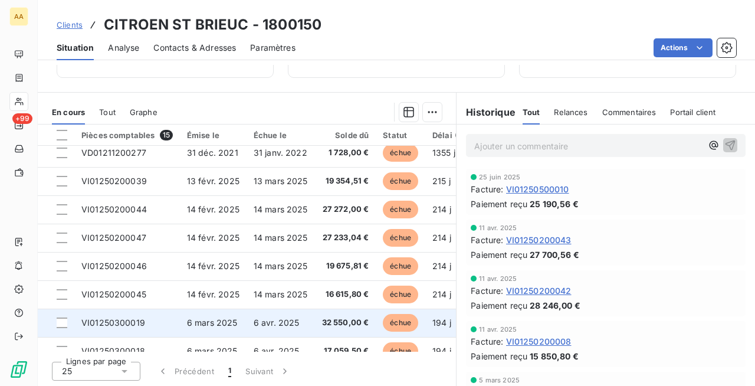
click at [320, 310] on td "32 550,00 €" at bounding box center [345, 323] width 61 height 28
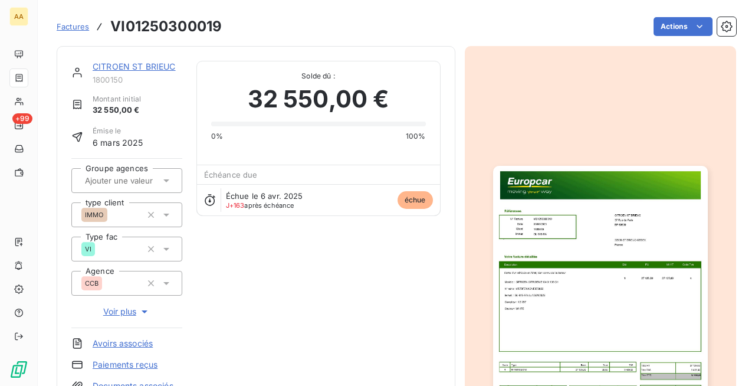
click at [597, 209] on img "button" at bounding box center [600, 317] width 215 height 303
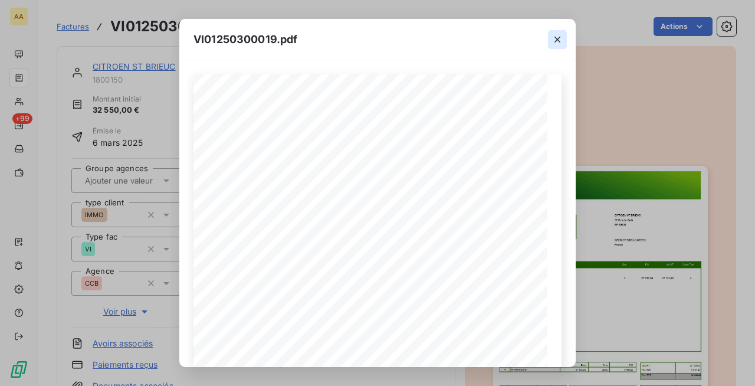
click at [559, 37] on icon "button" at bounding box center [558, 40] width 12 height 12
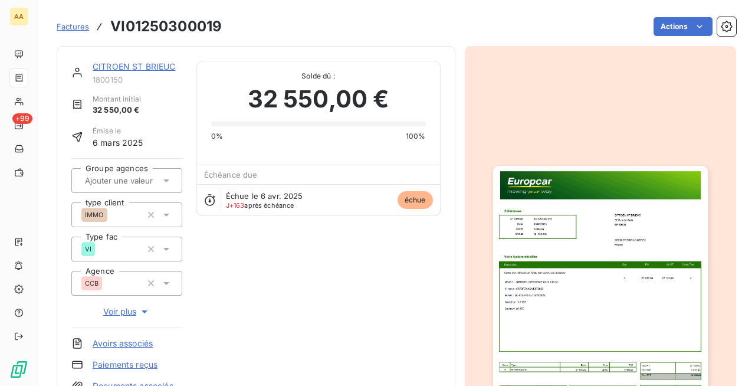
click at [69, 28] on span "Factures" at bounding box center [73, 26] width 32 height 9
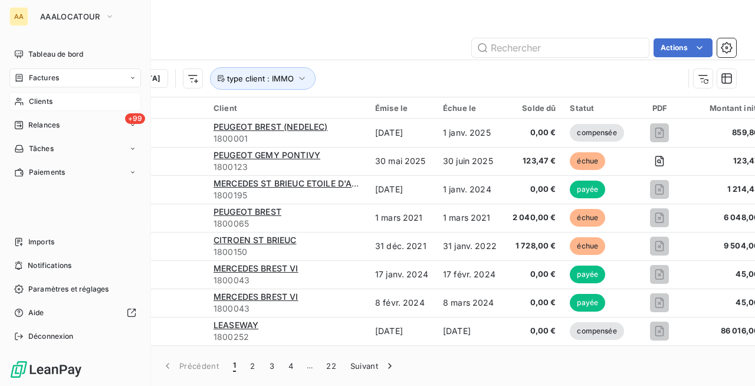
click at [38, 98] on span "Clients" at bounding box center [41, 101] width 24 height 11
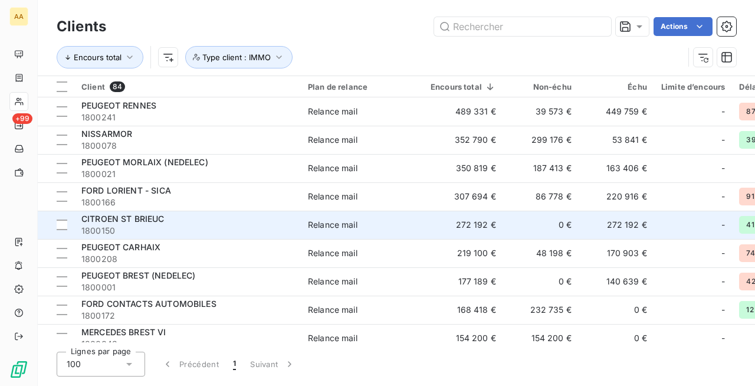
click at [182, 224] on div "CITROEN ST BRIEUC" at bounding box center [187, 219] width 212 height 12
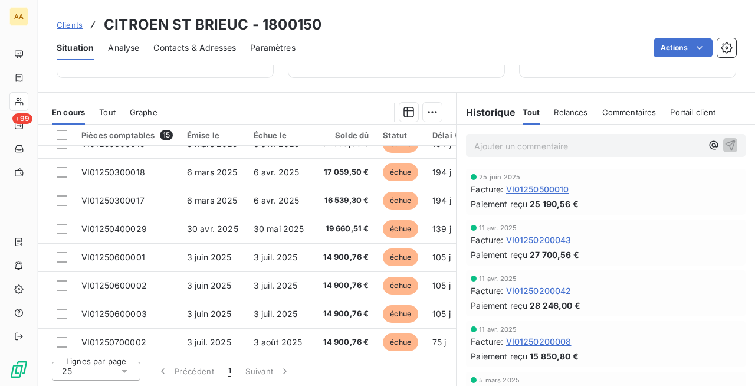
scroll to position [186, 0]
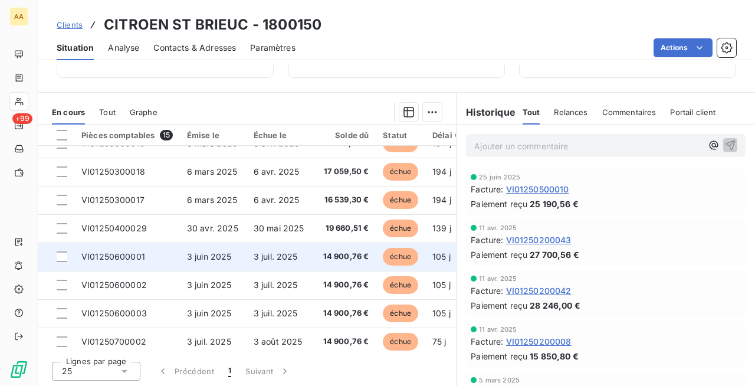
click at [222, 260] on td "3 juin 2025" at bounding box center [213, 256] width 67 height 28
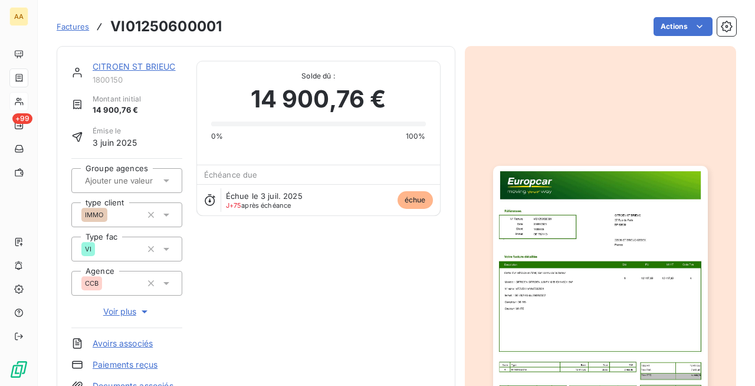
click at [549, 247] on img "button" at bounding box center [600, 317] width 215 height 303
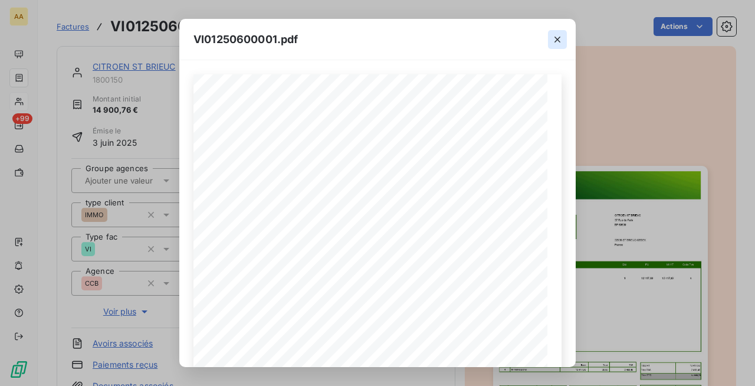
click at [556, 40] on icon "button" at bounding box center [558, 40] width 12 height 12
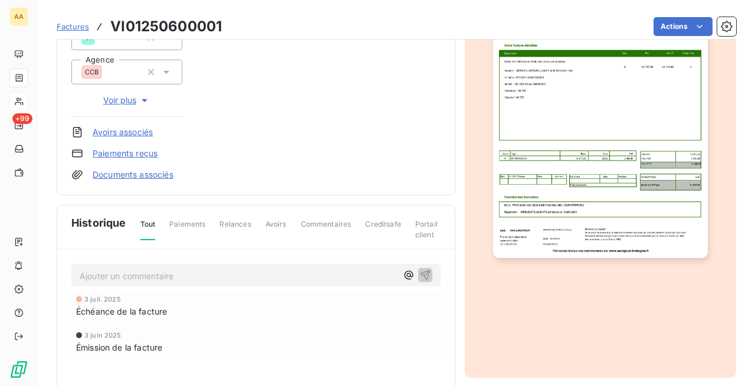
scroll to position [217, 0]
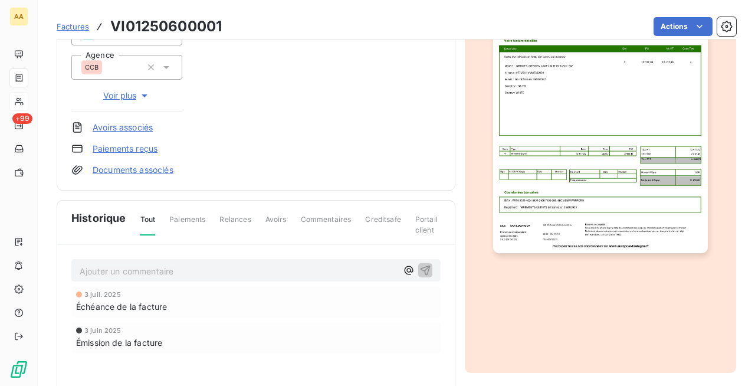
click at [183, 215] on span "Paiements" at bounding box center [187, 224] width 36 height 20
click at [228, 220] on span "Relances" at bounding box center [234, 224] width 31 height 20
click at [286, 214] on span "Avoirs" at bounding box center [275, 224] width 21 height 20
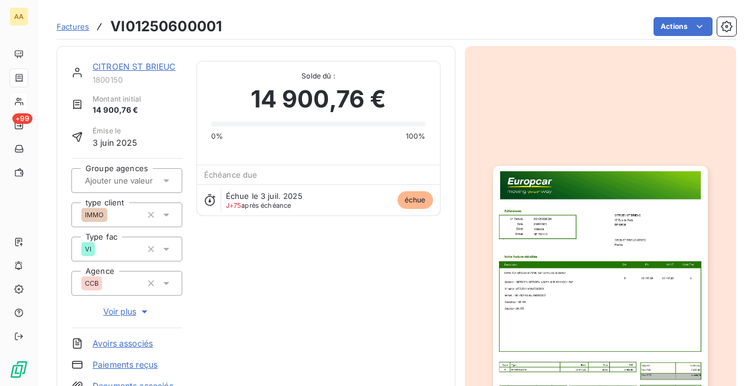
scroll to position [0, 0]
click at [437, 353] on div "CITROEN ST BRIEUC 1800150 Montant initial 14 900,76 € Émise le 3 juin 2025 Grou…" at bounding box center [256, 226] width 399 height 360
click at [106, 70] on link "CITROEN ST BRIEUC" at bounding box center [134, 66] width 83 height 10
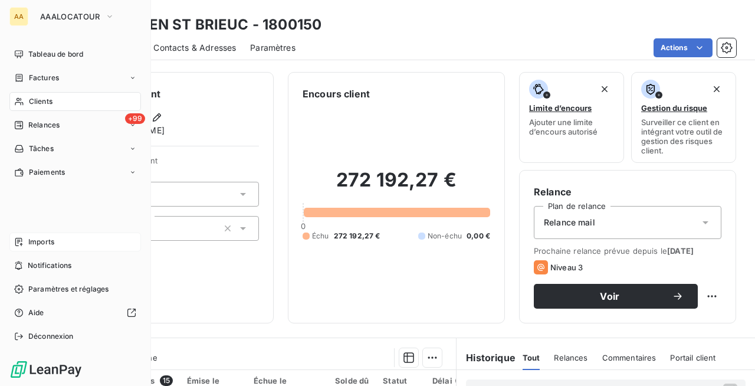
click at [43, 250] on div "Imports" at bounding box center [75, 241] width 132 height 19
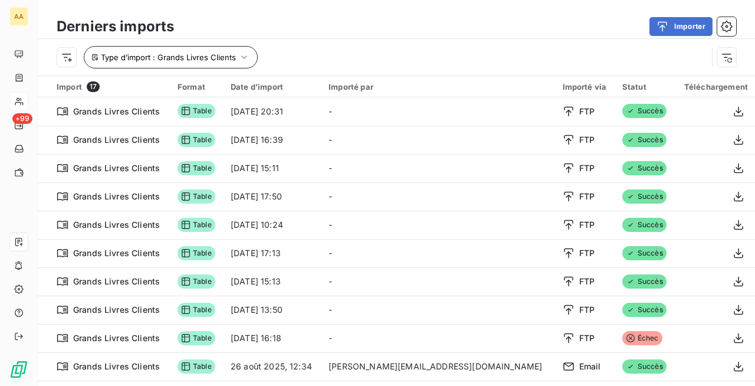
click at [240, 58] on icon "button" at bounding box center [244, 57] width 12 height 12
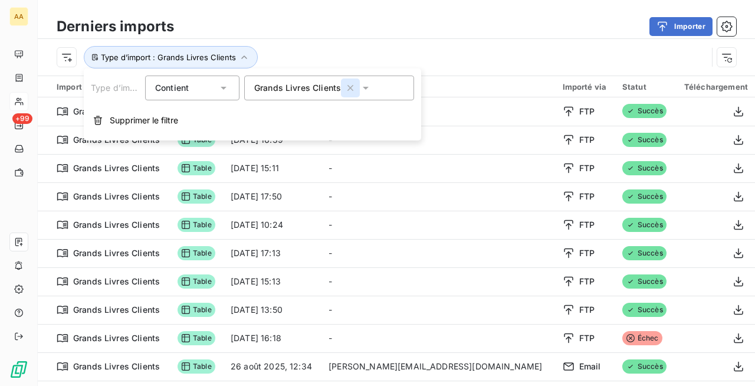
click at [347, 88] on icon "button" at bounding box center [351, 88] width 12 height 12
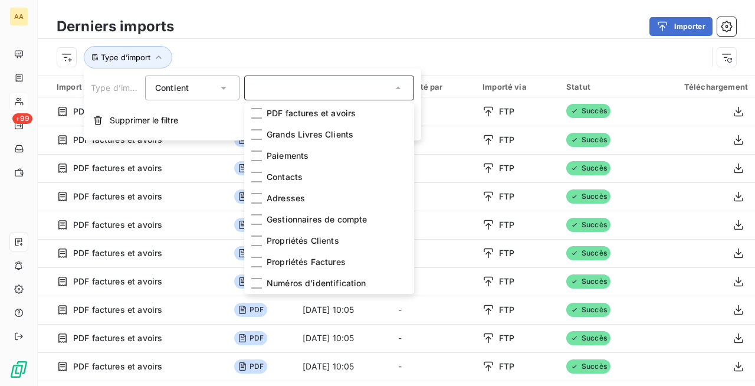
click at [389, 15] on div "Derniers imports Importer" at bounding box center [396, 26] width 717 height 25
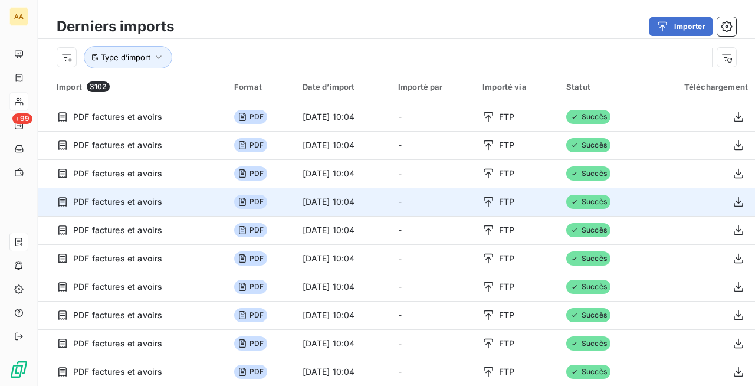
scroll to position [40, 0]
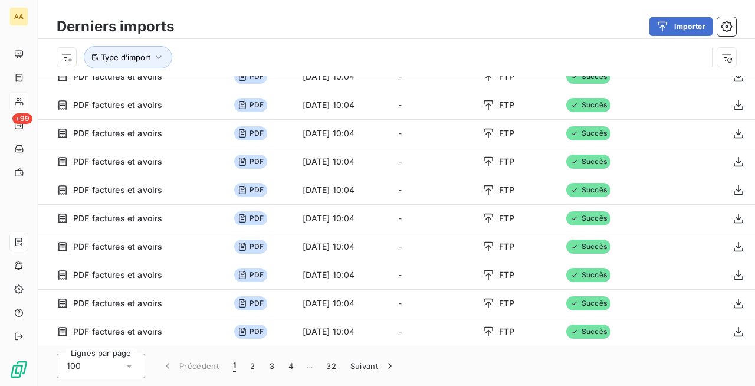
click at [122, 367] on div "100" at bounding box center [101, 365] width 88 height 25
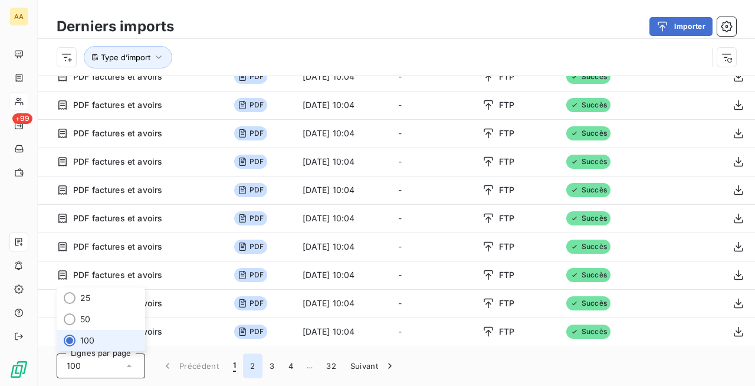
click at [251, 359] on button "2" at bounding box center [252, 365] width 19 height 25
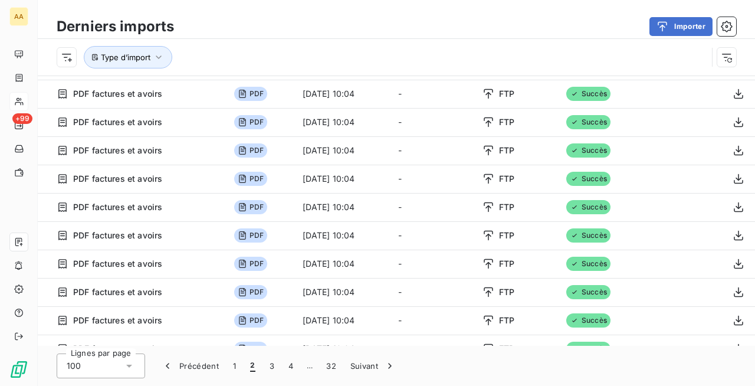
scroll to position [0, 0]
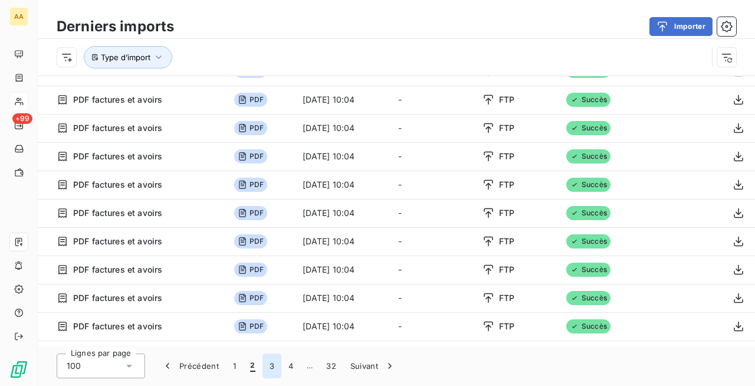
click at [275, 371] on button "3" at bounding box center [272, 365] width 19 height 25
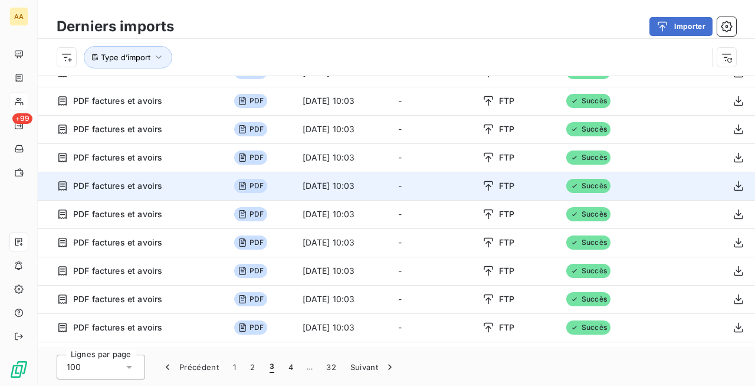
scroll to position [40, 0]
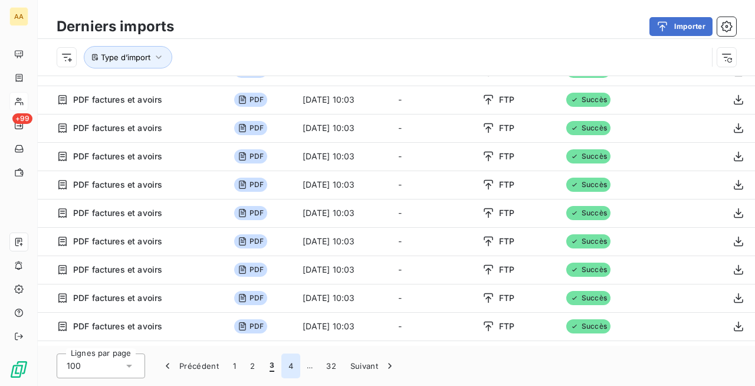
click at [291, 366] on button "4" at bounding box center [290, 365] width 19 height 25
click at [316, 365] on button "5" at bounding box center [309, 365] width 19 height 25
click at [310, 362] on button "6" at bounding box center [309, 365] width 19 height 25
click at [311, 368] on button "7" at bounding box center [309, 365] width 18 height 25
click at [310, 359] on button "8" at bounding box center [309, 365] width 19 height 25
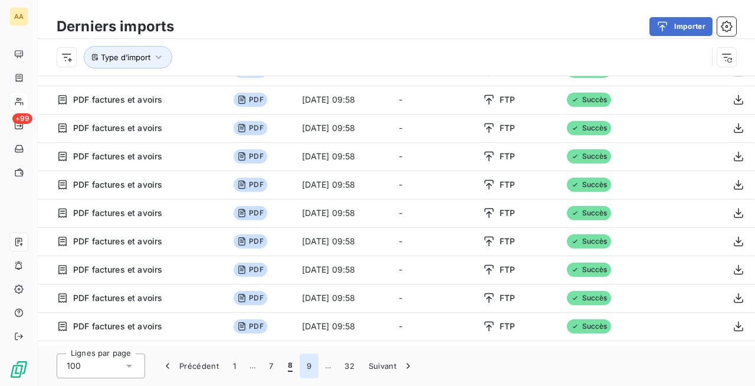
click at [308, 362] on button "9" at bounding box center [309, 365] width 19 height 25
click at [307, 372] on button "10" at bounding box center [311, 365] width 22 height 25
click at [316, 369] on button "11" at bounding box center [313, 365] width 21 height 25
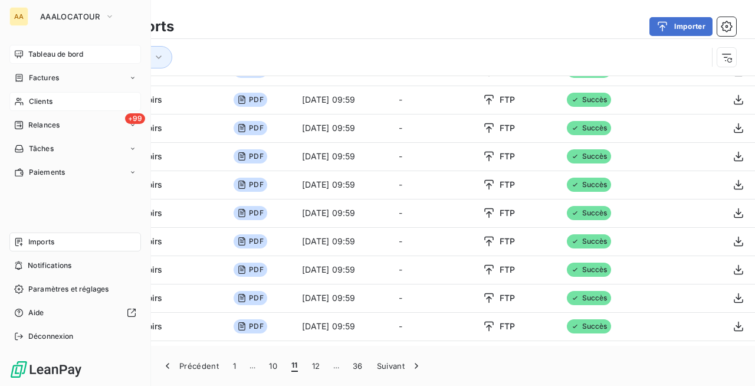
click at [67, 59] on span "Tableau de bord" at bounding box center [55, 54] width 55 height 11
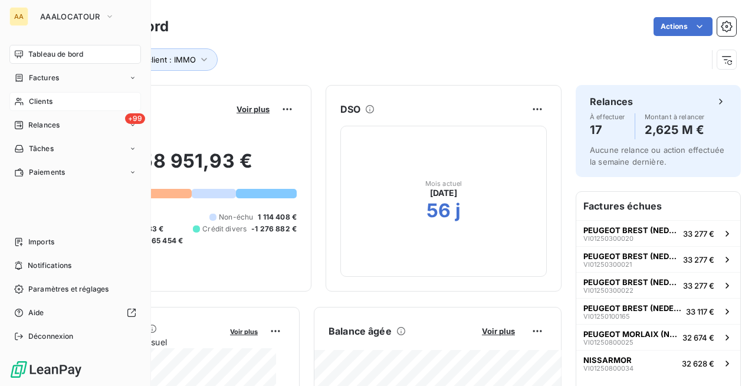
click at [42, 57] on span "Tableau de bord" at bounding box center [55, 54] width 55 height 11
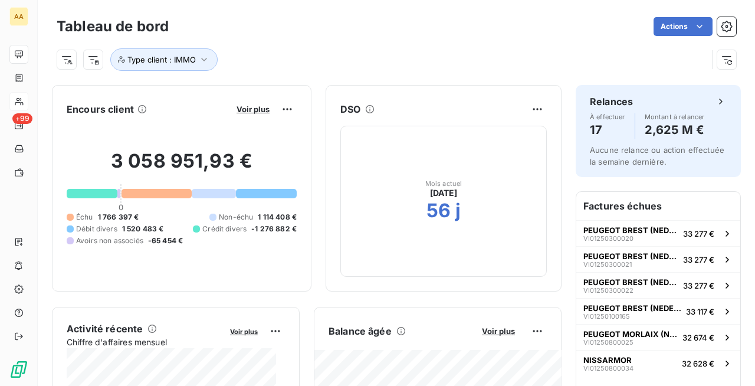
click at [279, 67] on div "Type client : IMMO" at bounding box center [382, 59] width 651 height 22
click at [191, 58] on span "Type client : IMMO" at bounding box center [161, 59] width 68 height 9
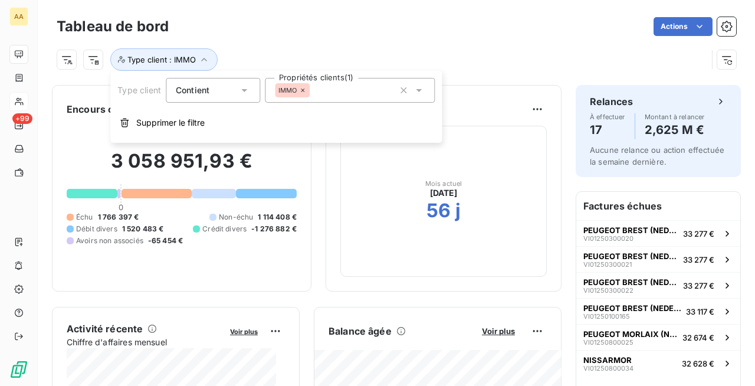
click at [391, 93] on div "IMMO" at bounding box center [350, 90] width 170 height 25
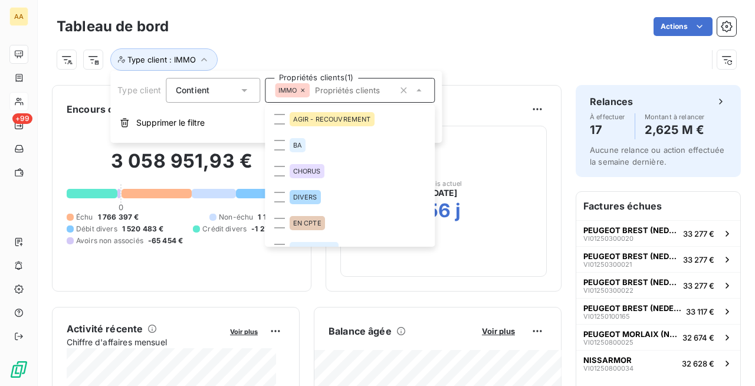
scroll to position [40, 0]
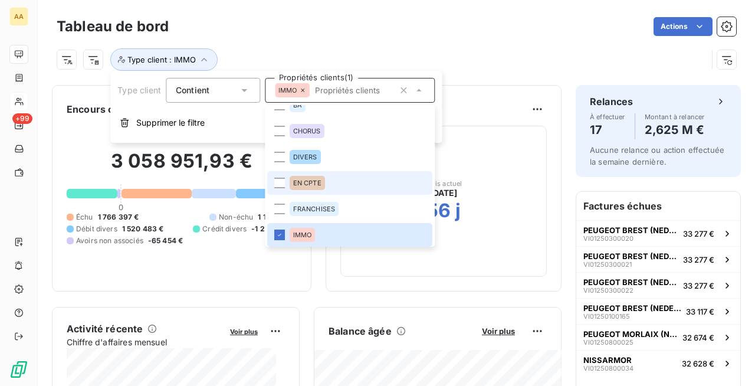
click at [309, 179] on span "EN CPTE" at bounding box center [307, 182] width 28 height 7
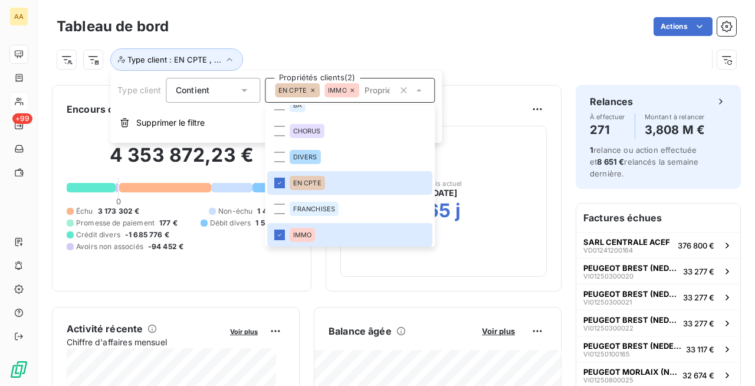
click at [352, 91] on icon at bounding box center [353, 90] width 4 height 4
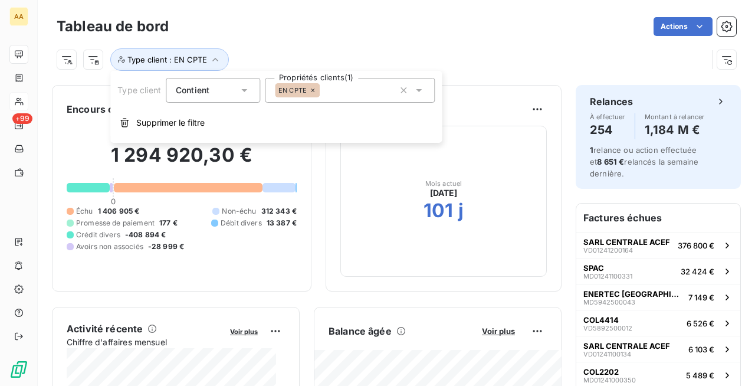
click at [417, 26] on div "Actions" at bounding box center [459, 26] width 553 height 19
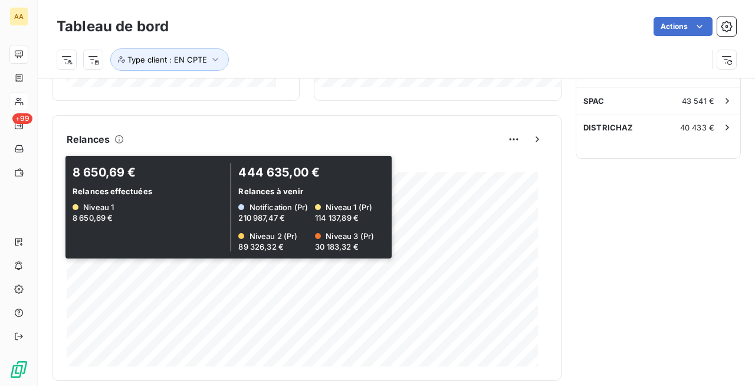
scroll to position [764, 0]
